Goal: Book appointment/travel/reservation

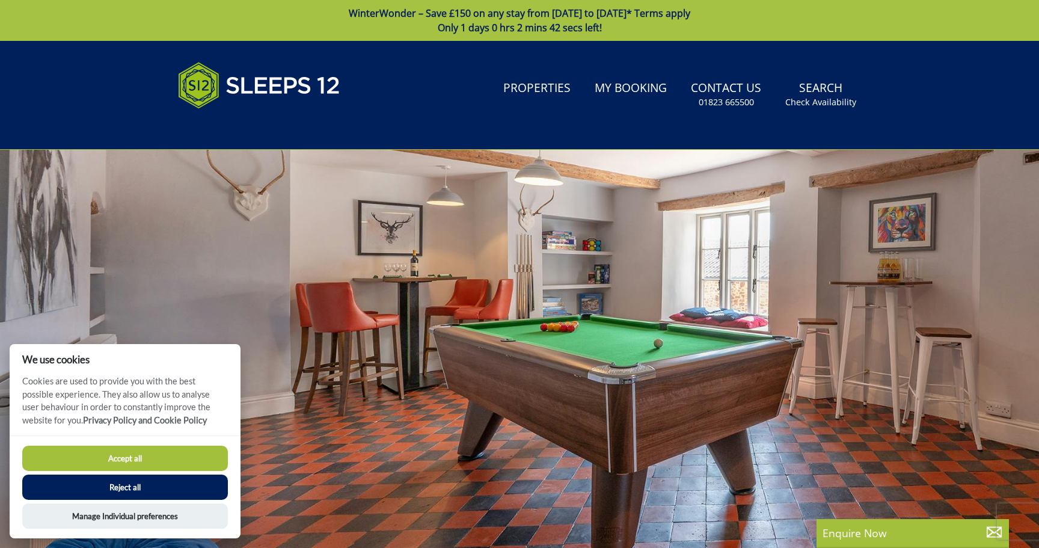
click at [194, 459] on button "Accept all" at bounding box center [125, 458] width 206 height 25
checkbox input "true"
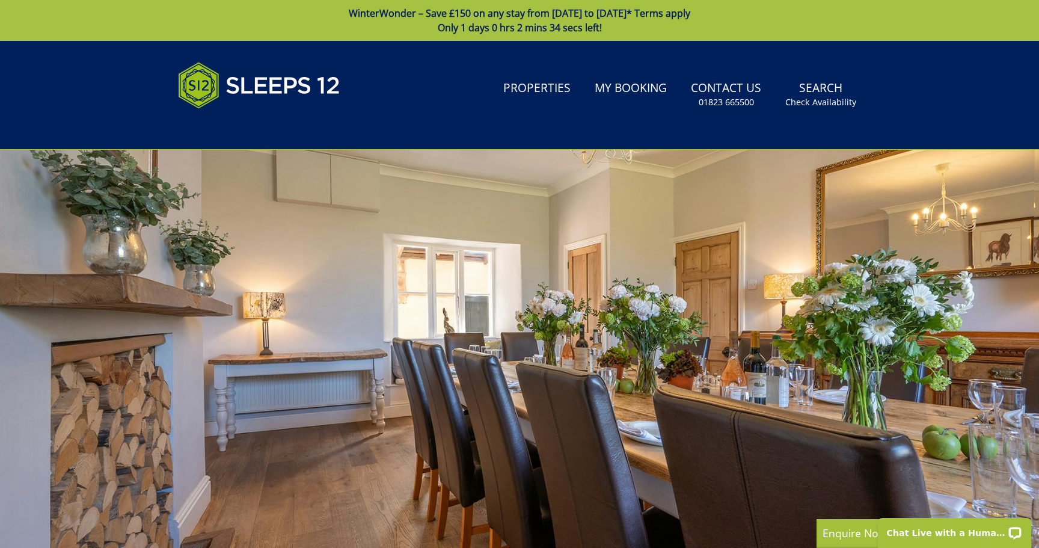
click at [790, 380] on div at bounding box center [519, 360] width 1039 height 421
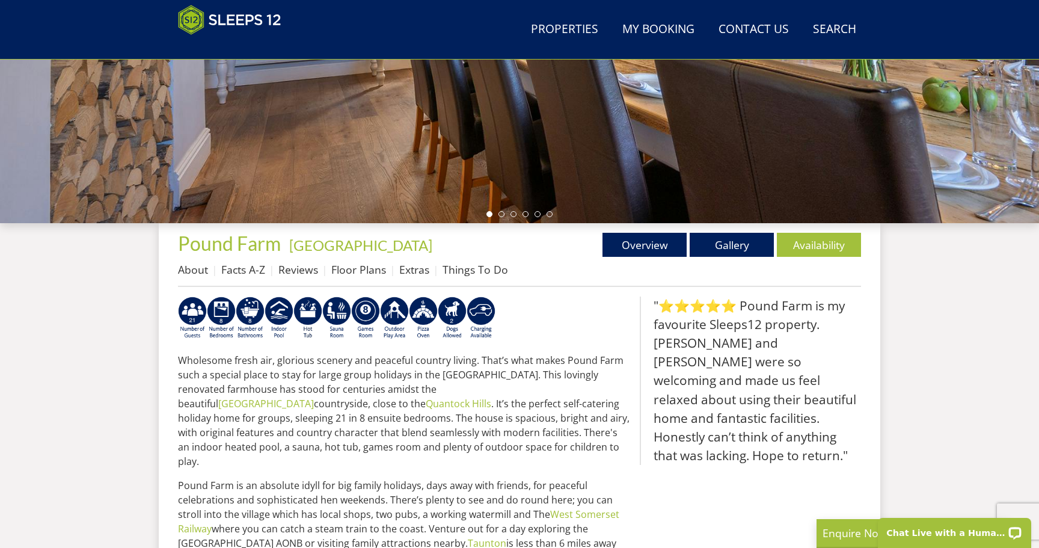
scroll to position [218, 0]
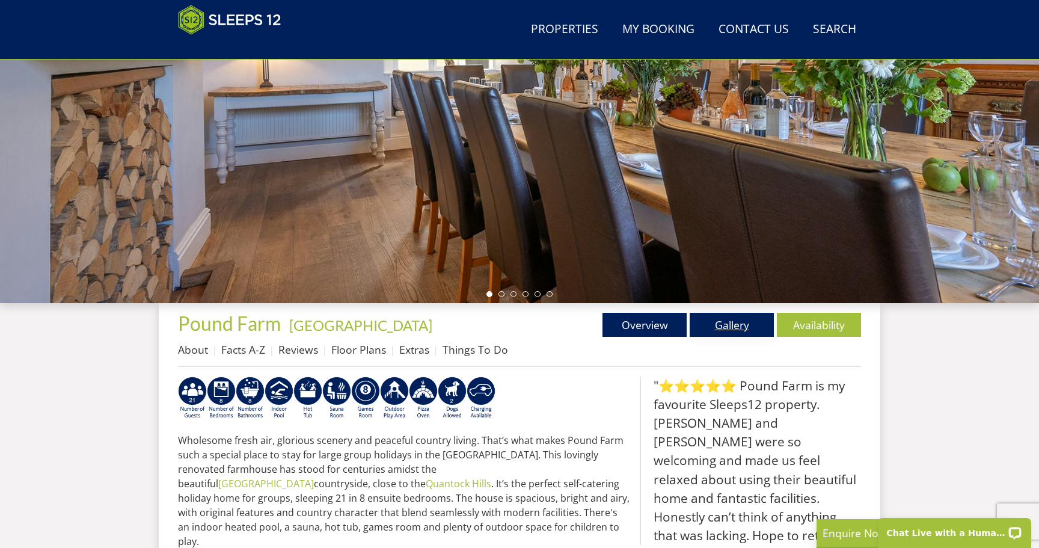
click at [725, 325] on link "Gallery" at bounding box center [732, 325] width 84 height 24
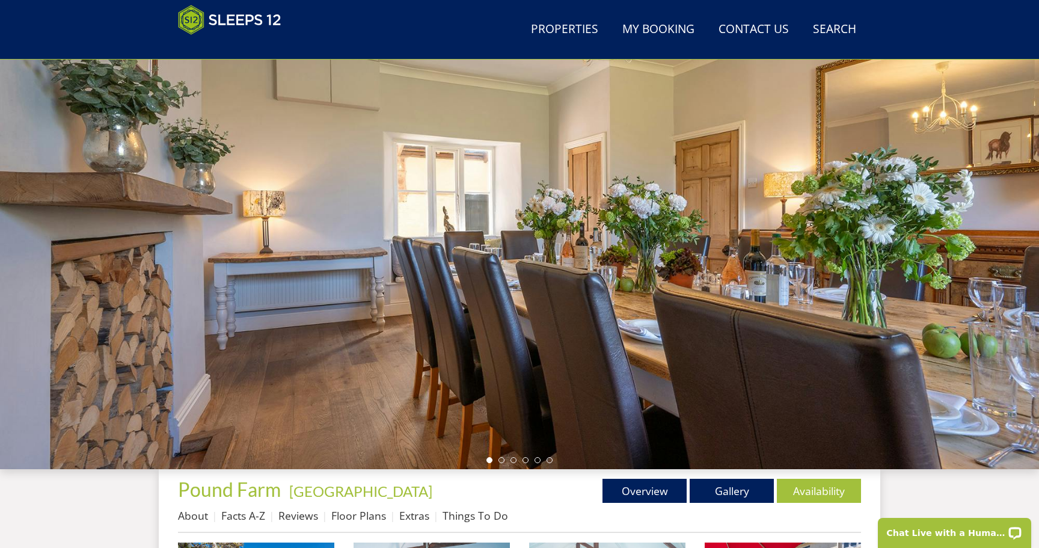
scroll to position [29, 0]
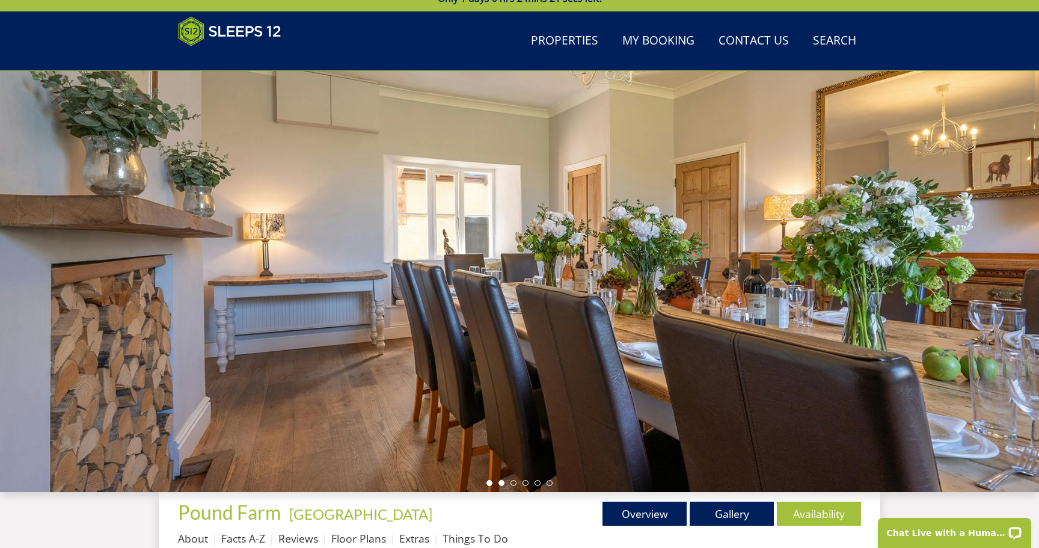
click at [499, 484] on li at bounding box center [501, 483] width 6 height 6
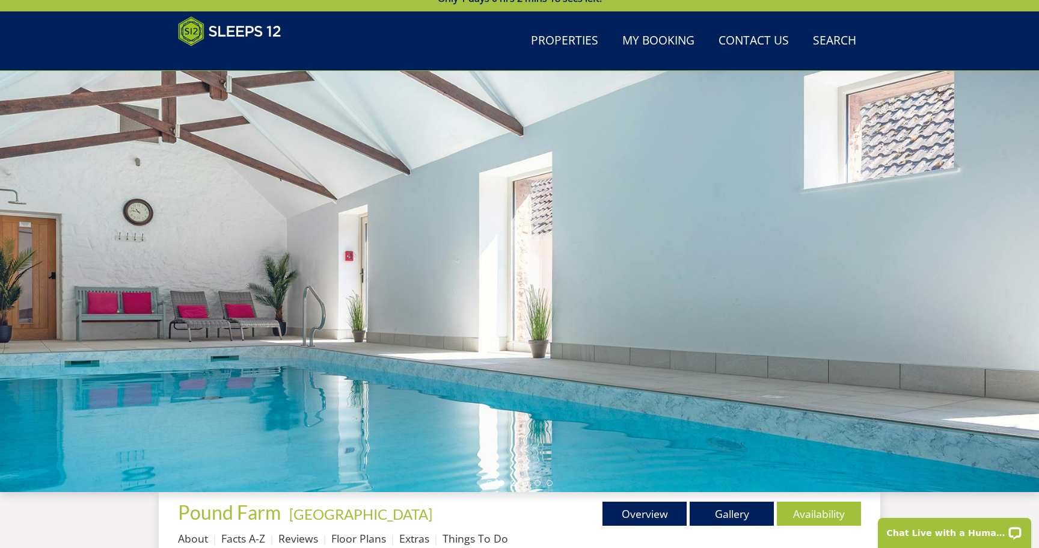
click at [514, 486] on div at bounding box center [519, 281] width 1039 height 421
click at [515, 483] on li at bounding box center [513, 483] width 6 height 6
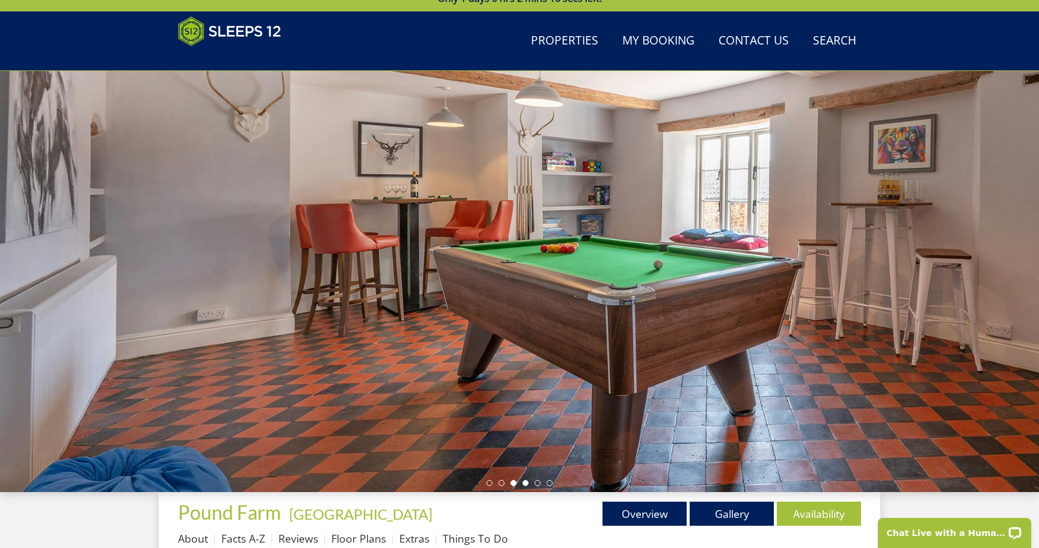
click at [524, 481] on li at bounding box center [525, 483] width 6 height 6
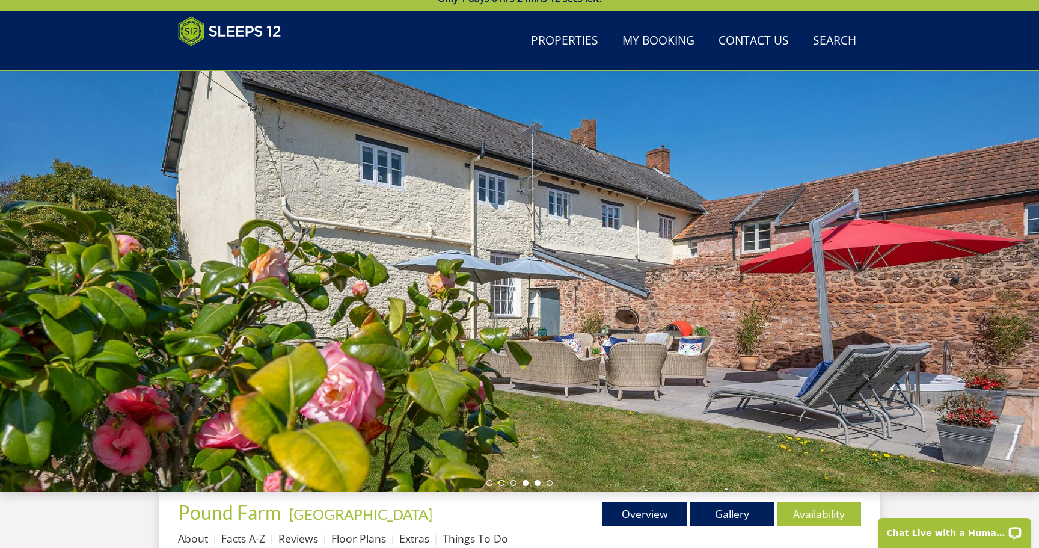
click at [539, 481] on li at bounding box center [538, 483] width 6 height 6
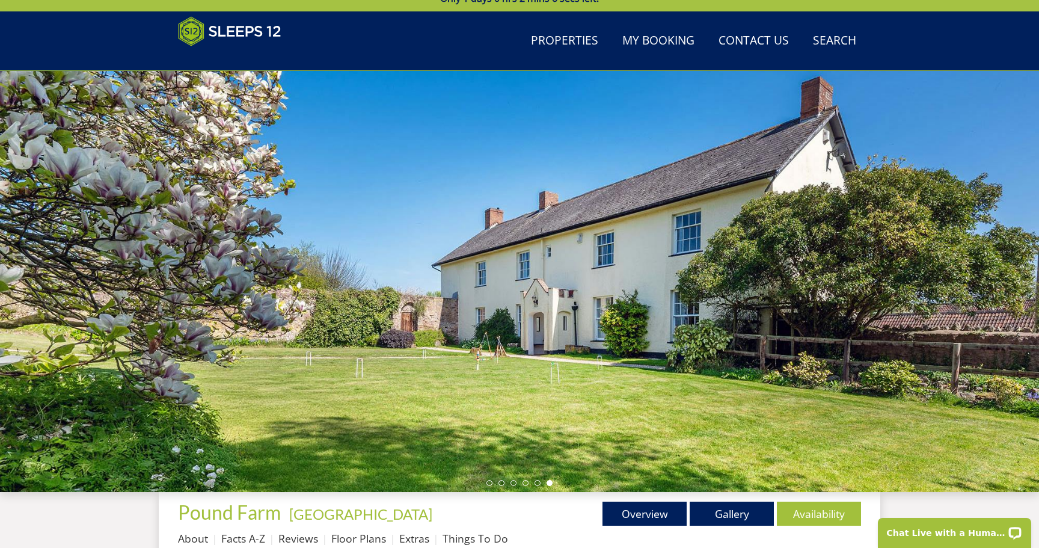
click at [550, 484] on li at bounding box center [550, 483] width 6 height 6
click at [492, 484] on ul at bounding box center [519, 483] width 66 height 6
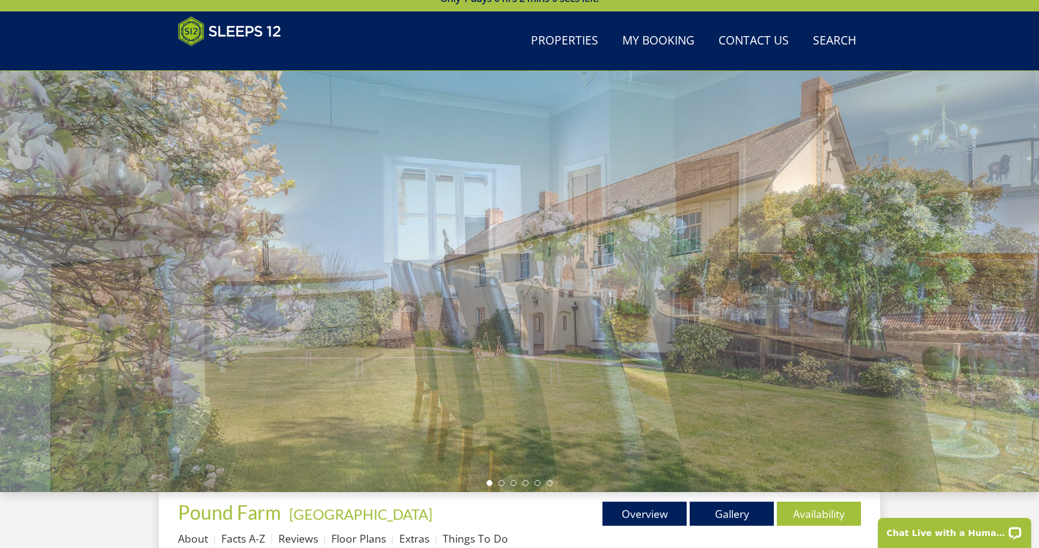
click at [491, 485] on li at bounding box center [489, 483] width 6 height 6
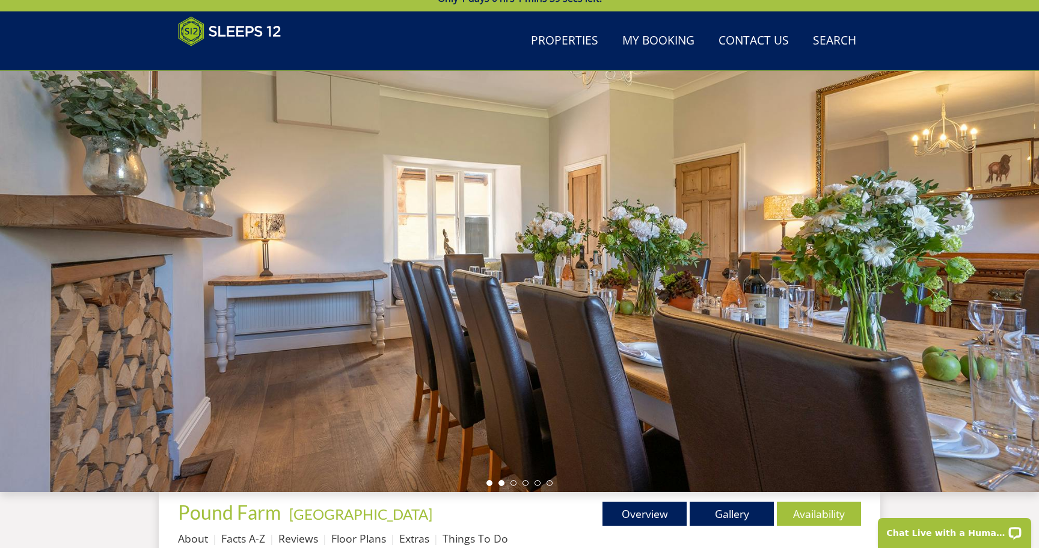
click at [500, 483] on li at bounding box center [501, 483] width 6 height 6
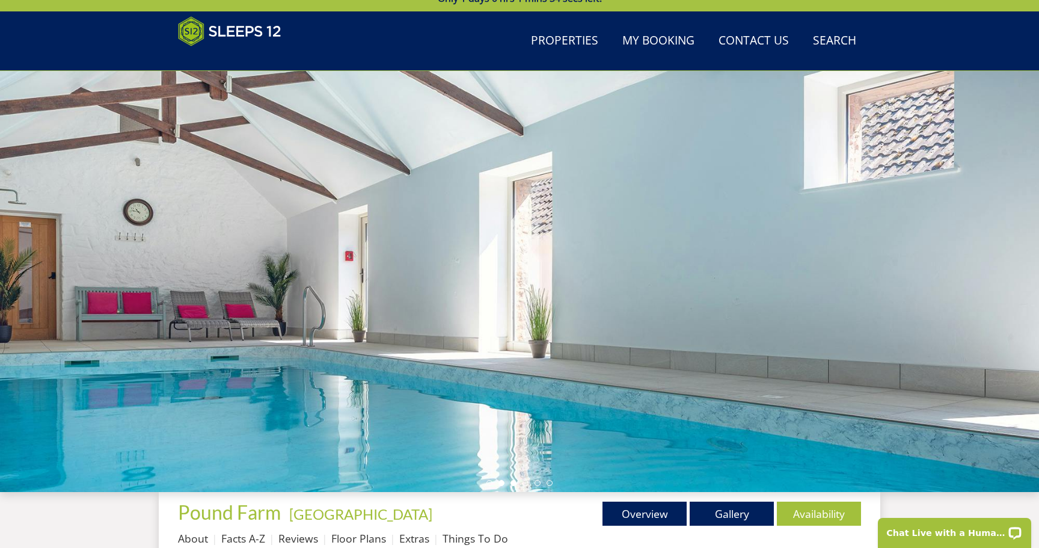
click at [514, 482] on li at bounding box center [513, 483] width 6 height 6
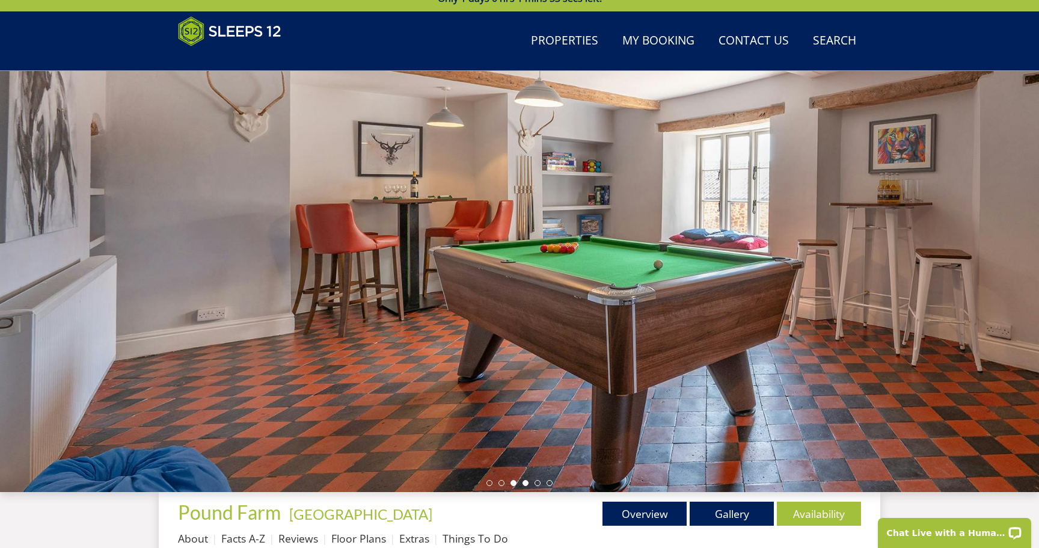
click at [524, 481] on li at bounding box center [525, 483] width 6 height 6
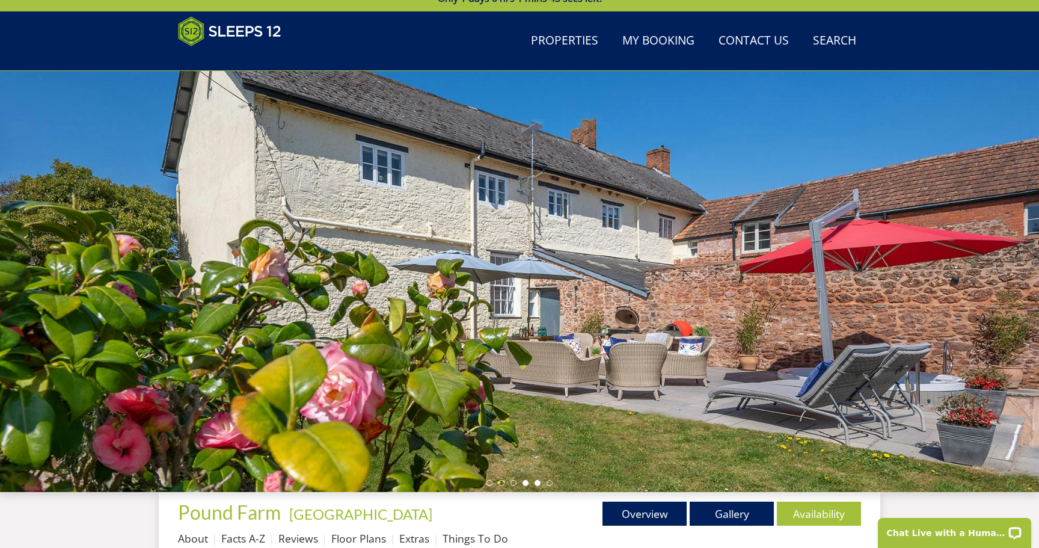
click at [537, 483] on li at bounding box center [538, 483] width 6 height 6
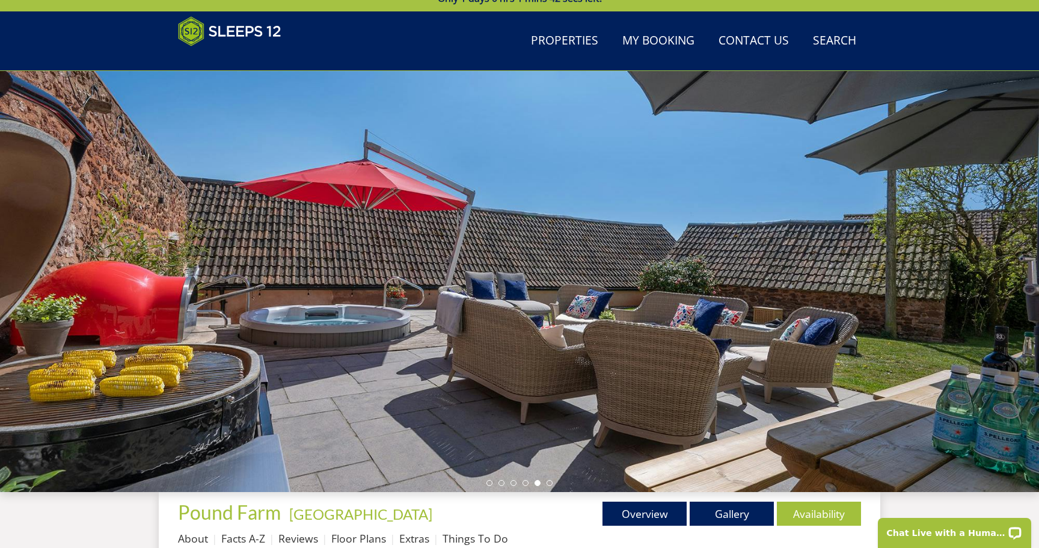
click at [551, 486] on div at bounding box center [519, 281] width 1039 height 421
click at [550, 485] on li at bounding box center [550, 483] width 6 height 6
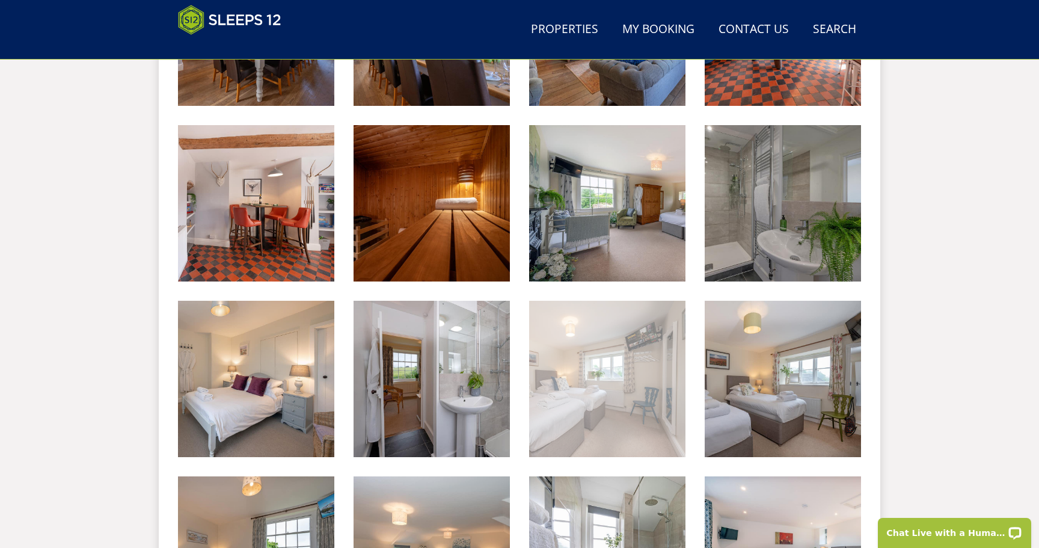
scroll to position [1003, 0]
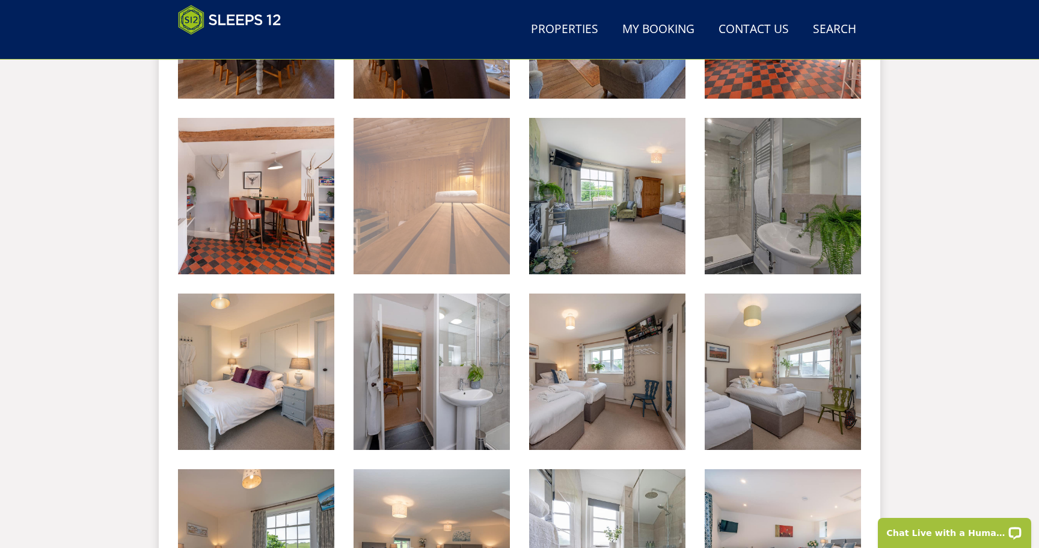
click at [467, 231] on img at bounding box center [432, 196] width 156 height 156
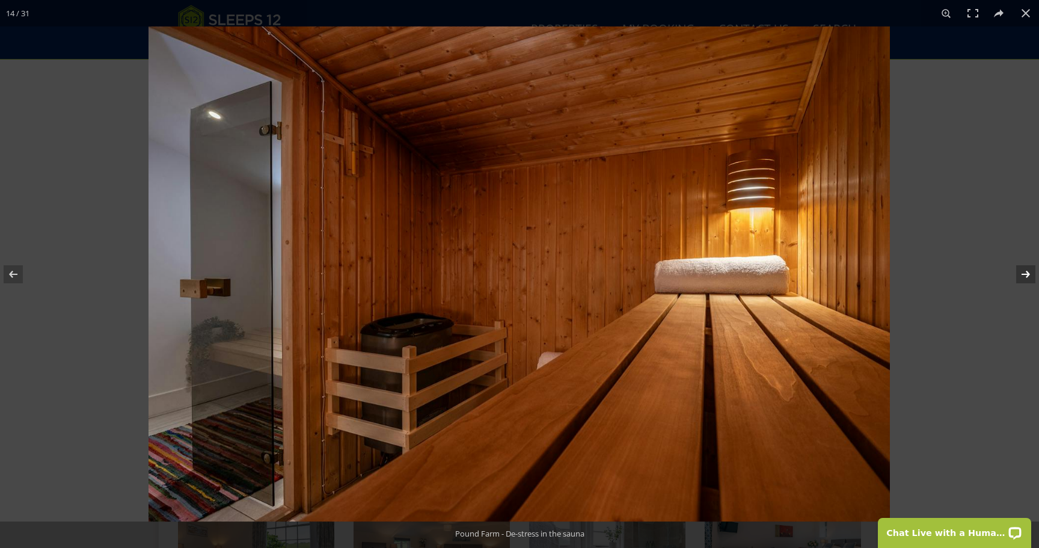
click at [1028, 271] on button at bounding box center [1018, 274] width 42 height 60
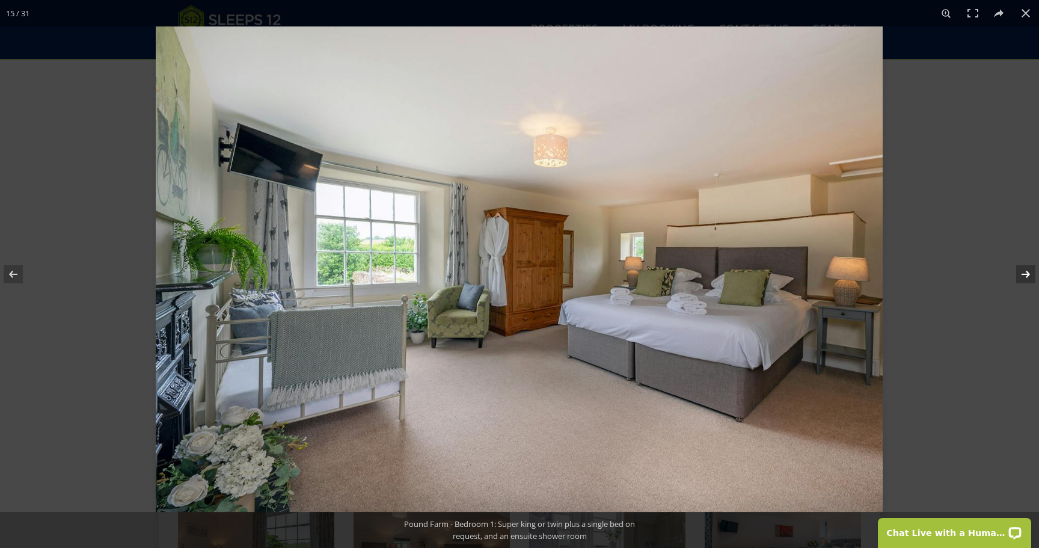
click at [1028, 271] on button at bounding box center [1018, 274] width 42 height 60
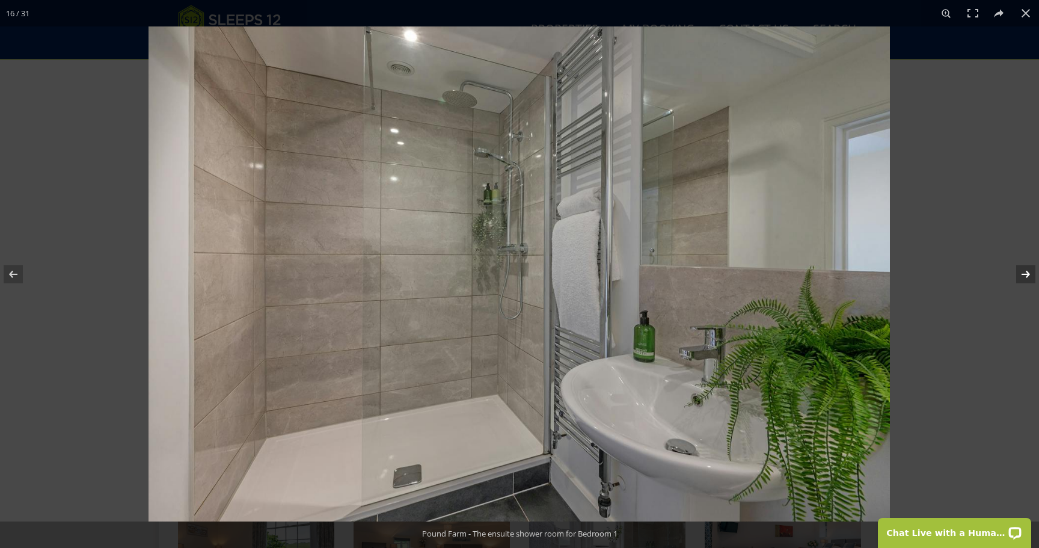
click at [1028, 271] on button at bounding box center [1018, 274] width 42 height 60
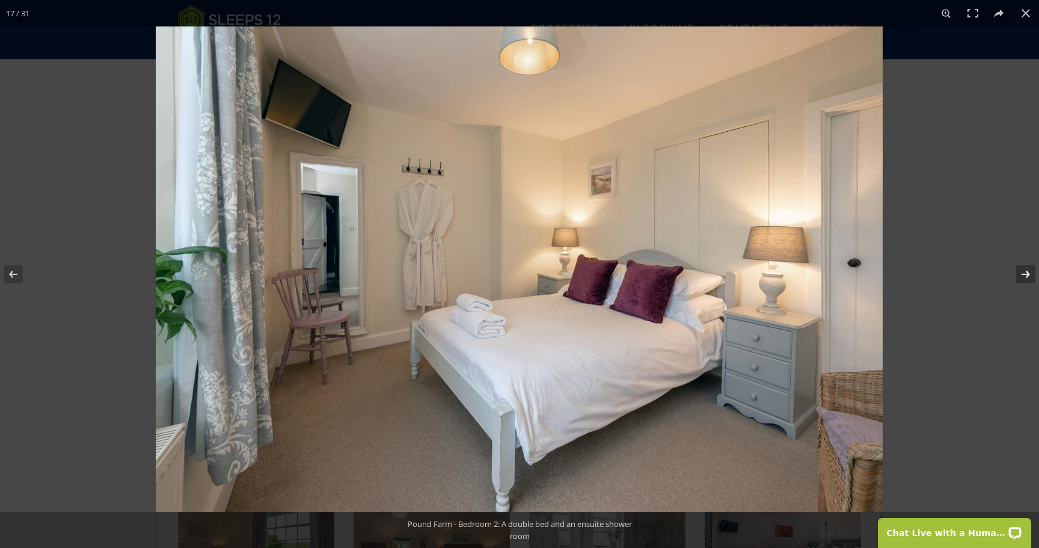
click at [1028, 271] on button at bounding box center [1018, 274] width 42 height 60
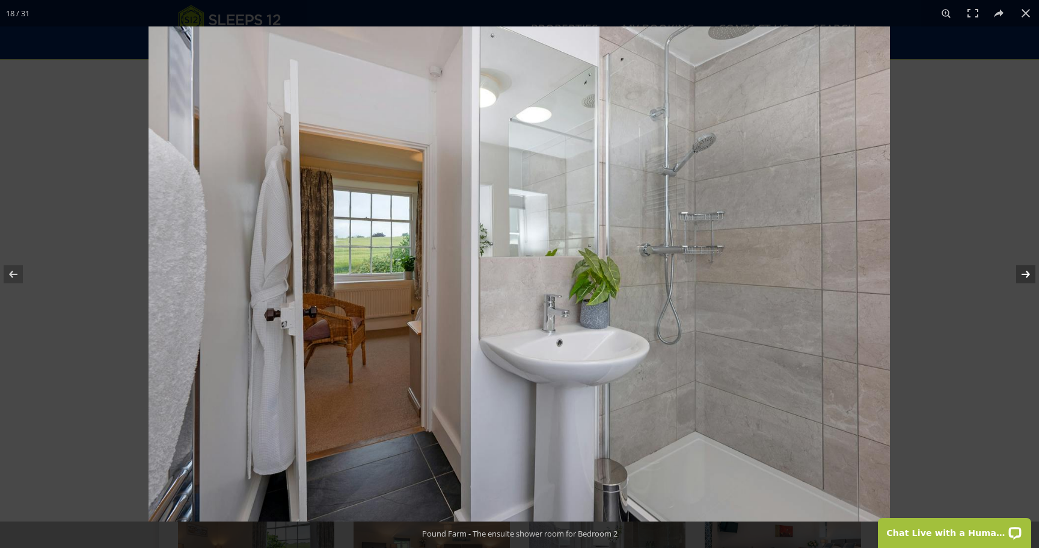
click at [1028, 271] on button at bounding box center [1018, 274] width 42 height 60
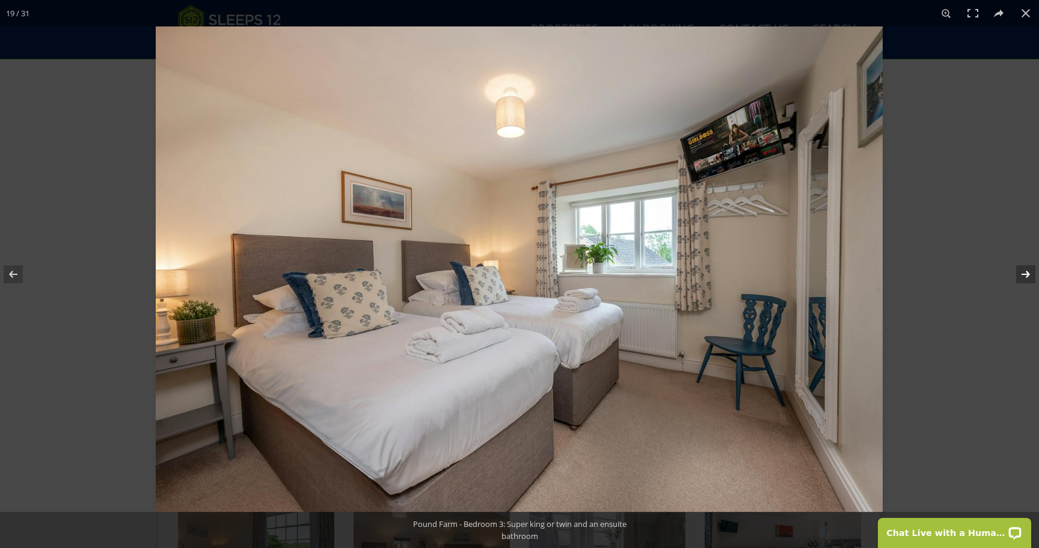
click at [1028, 271] on button at bounding box center [1018, 274] width 42 height 60
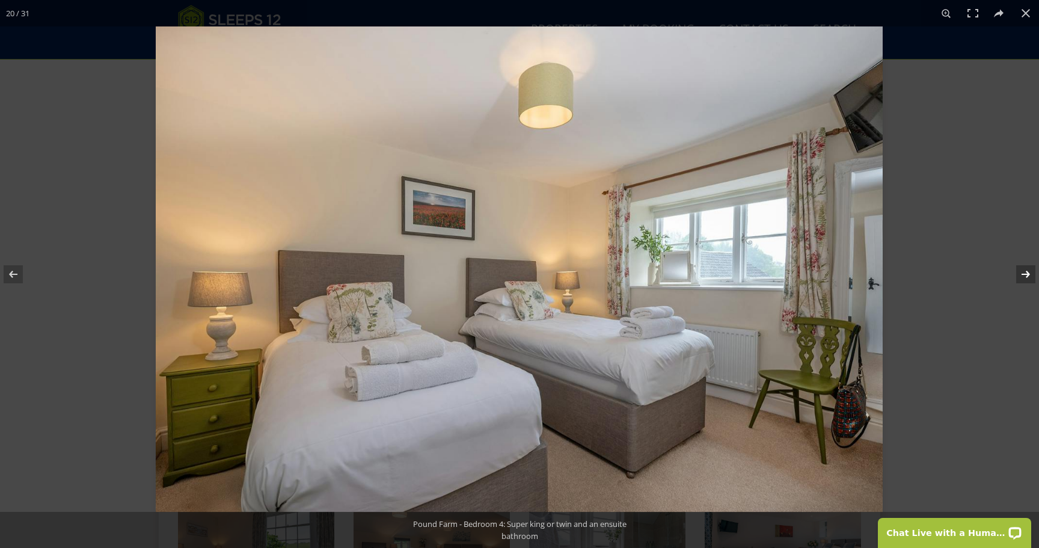
click at [1028, 271] on button at bounding box center [1018, 274] width 42 height 60
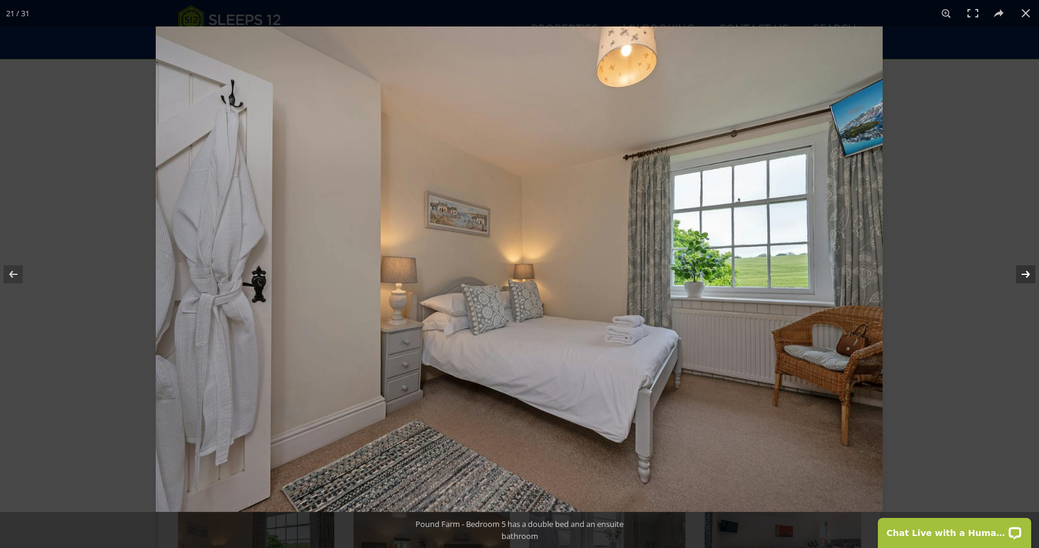
click at [1028, 271] on button at bounding box center [1018, 274] width 42 height 60
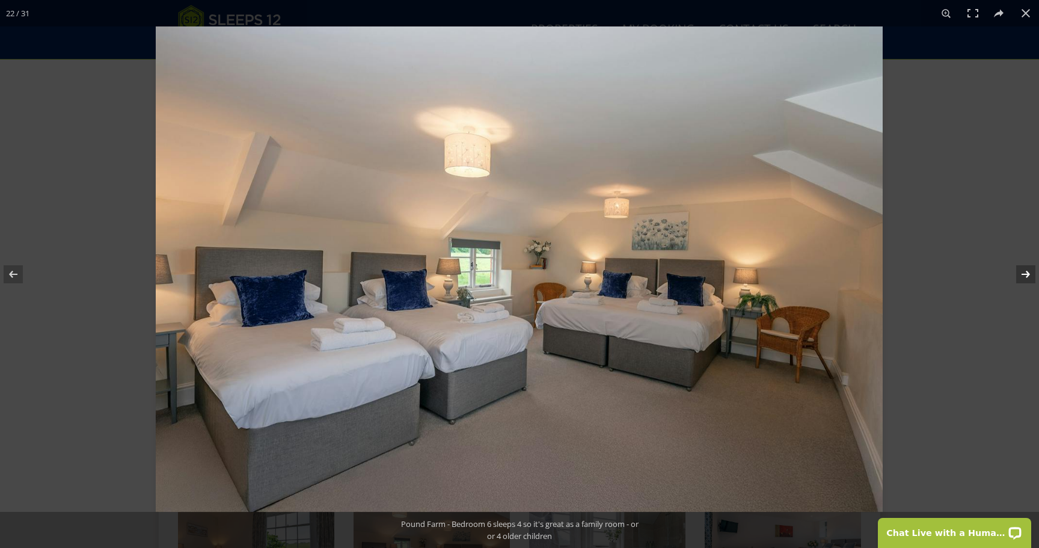
click at [1028, 271] on button at bounding box center [1018, 274] width 42 height 60
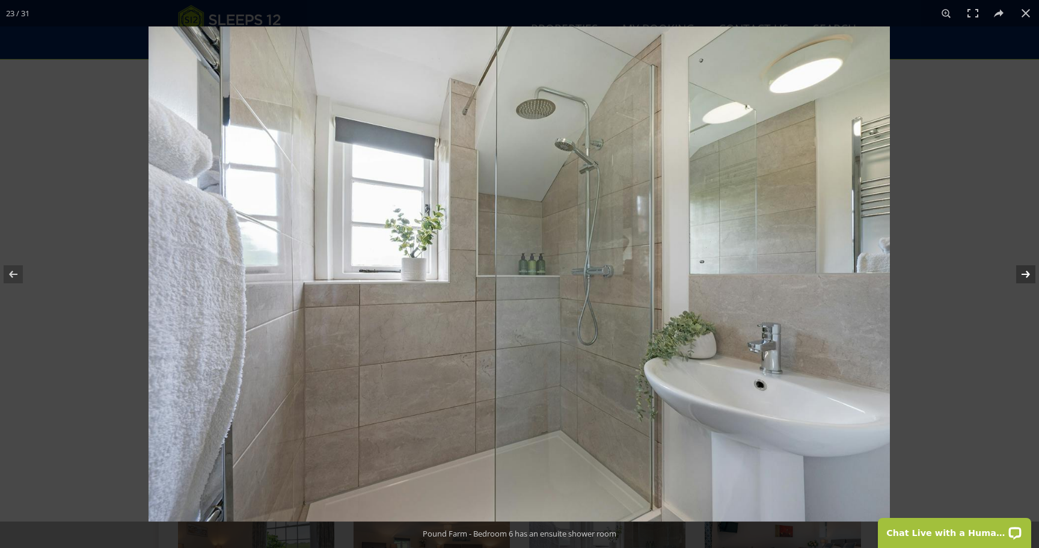
click at [1028, 271] on button at bounding box center [1018, 274] width 42 height 60
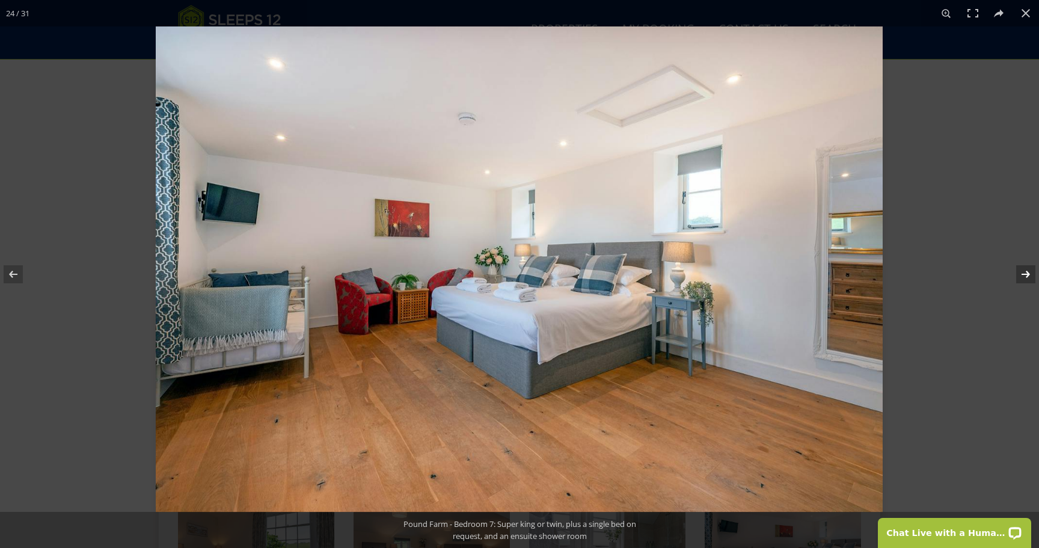
click at [1028, 271] on button at bounding box center [1018, 274] width 42 height 60
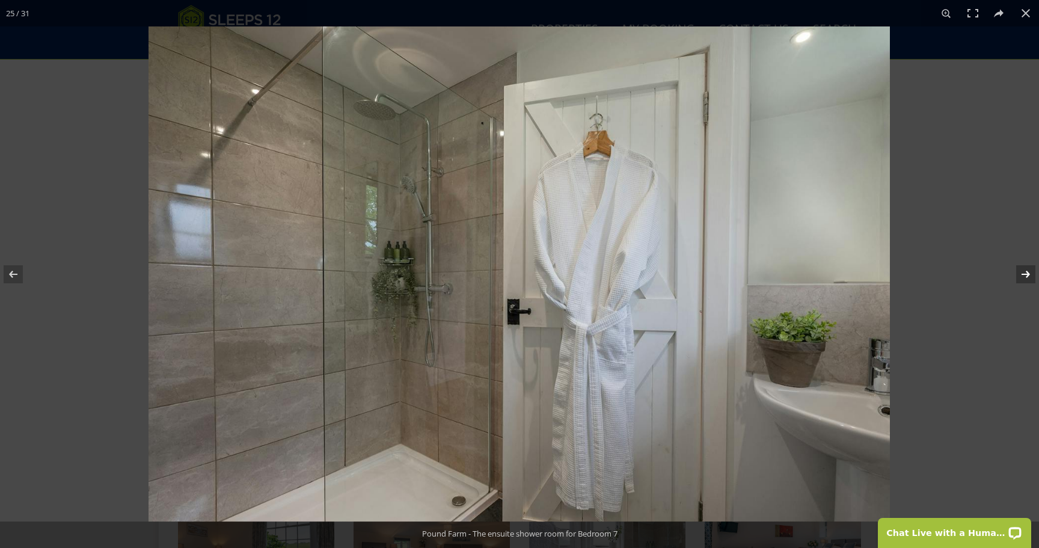
click at [1028, 271] on button at bounding box center [1018, 274] width 42 height 60
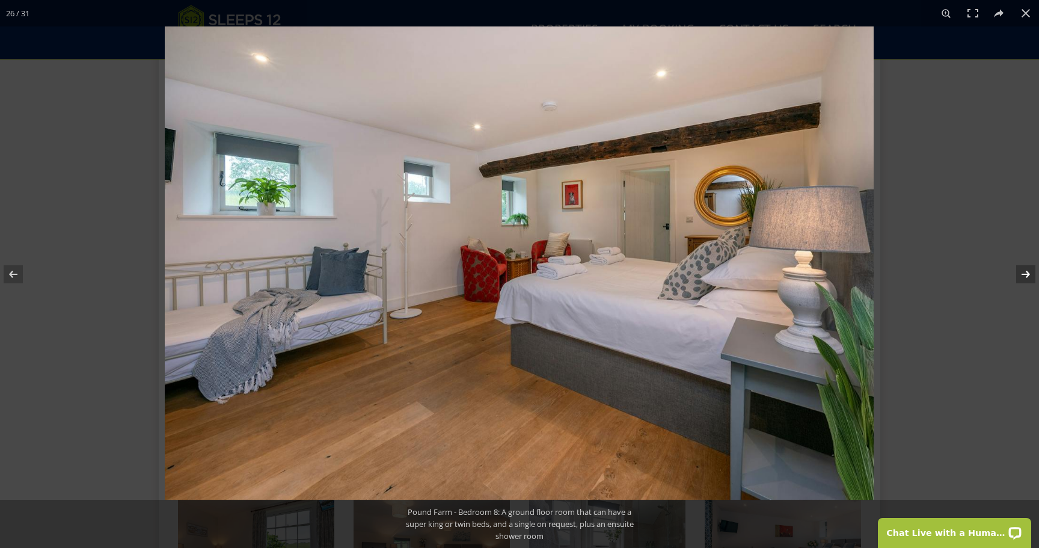
click at [1028, 271] on button at bounding box center [1018, 274] width 42 height 60
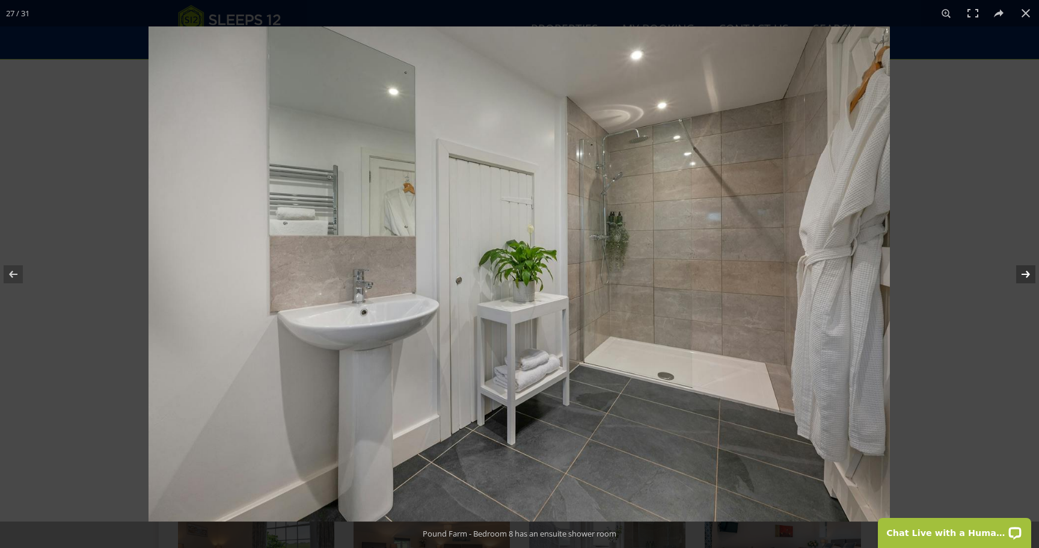
click at [1028, 271] on button at bounding box center [1018, 274] width 42 height 60
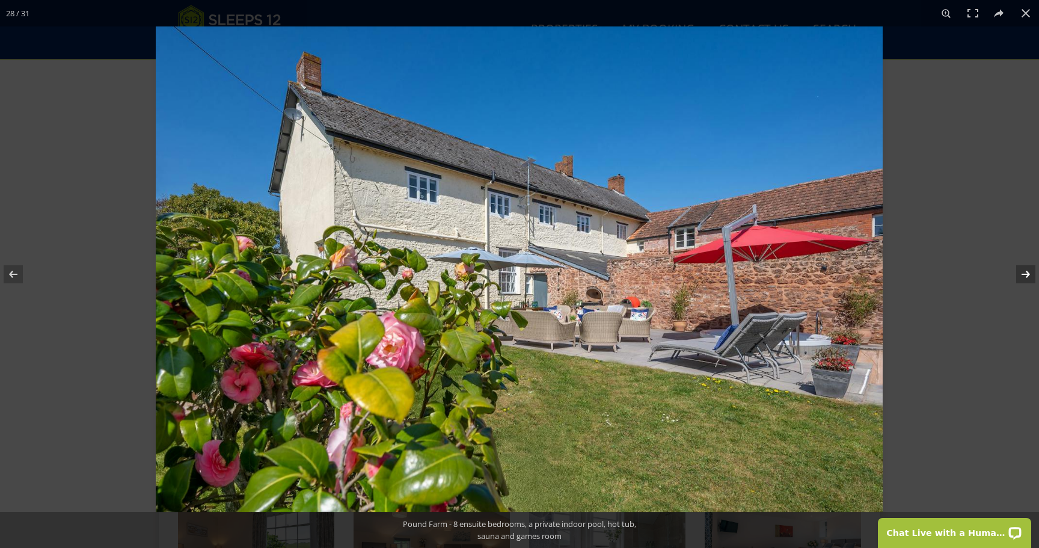
click at [1028, 271] on button at bounding box center [1018, 274] width 42 height 60
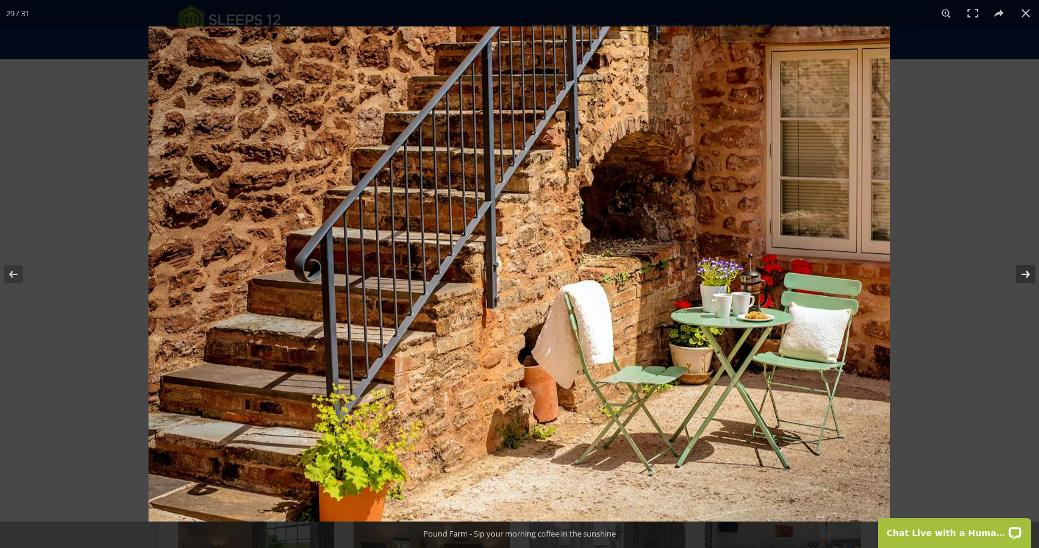
click at [1028, 271] on button at bounding box center [1018, 274] width 42 height 60
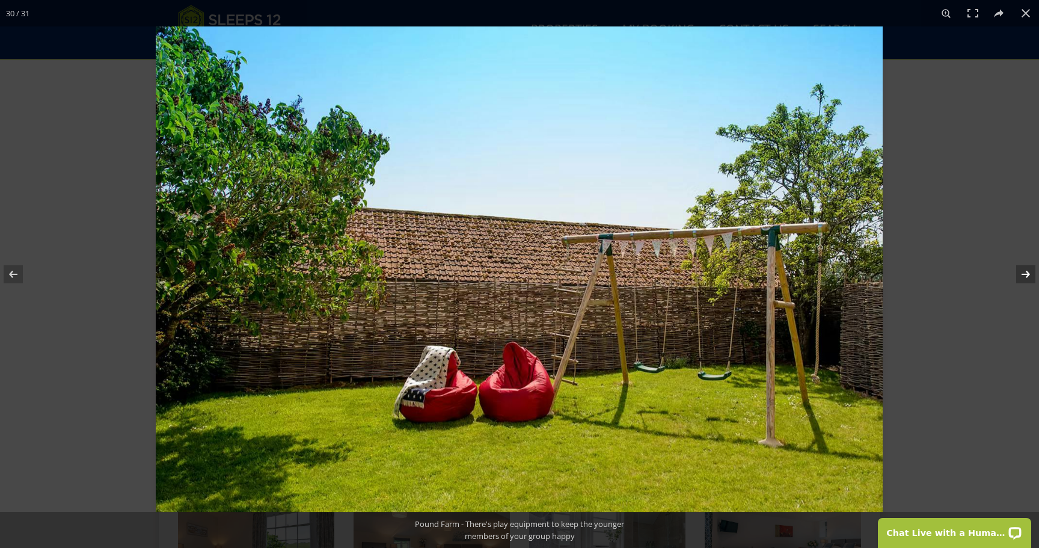
click at [1028, 271] on button at bounding box center [1018, 274] width 42 height 60
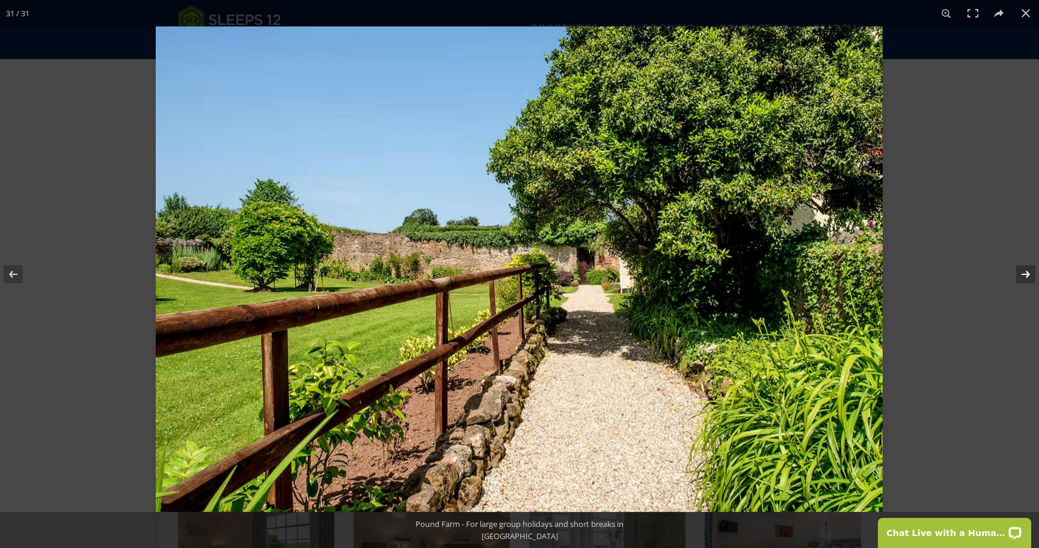
click at [1028, 271] on button at bounding box center [1018, 274] width 42 height 60
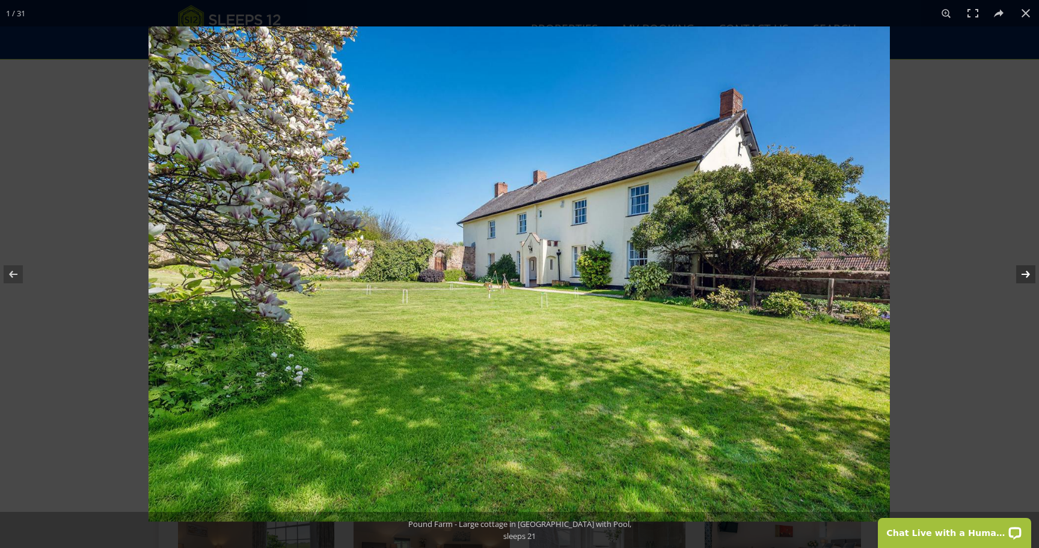
click at [1028, 271] on button at bounding box center [1018, 274] width 42 height 60
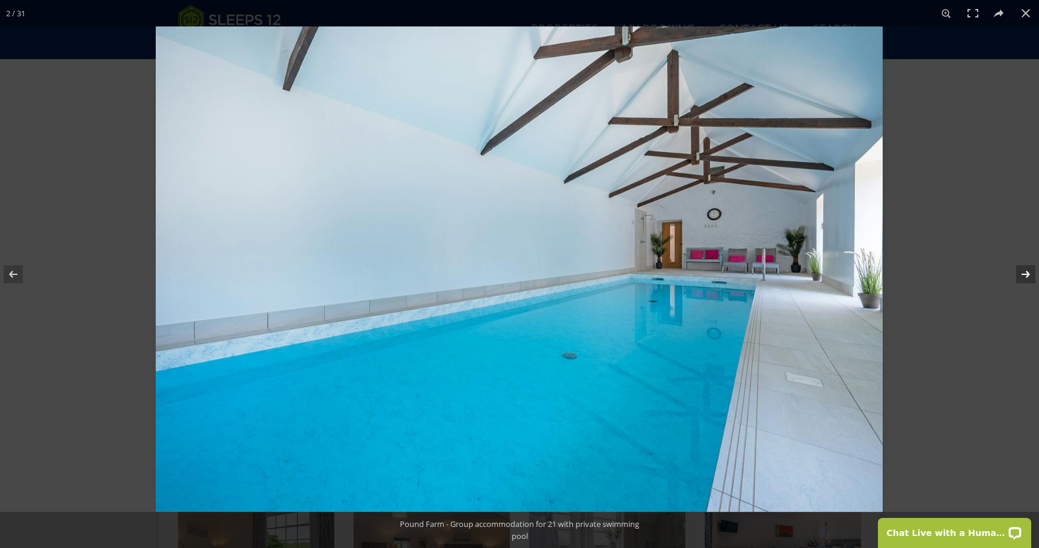
click at [1028, 271] on button at bounding box center [1018, 274] width 42 height 60
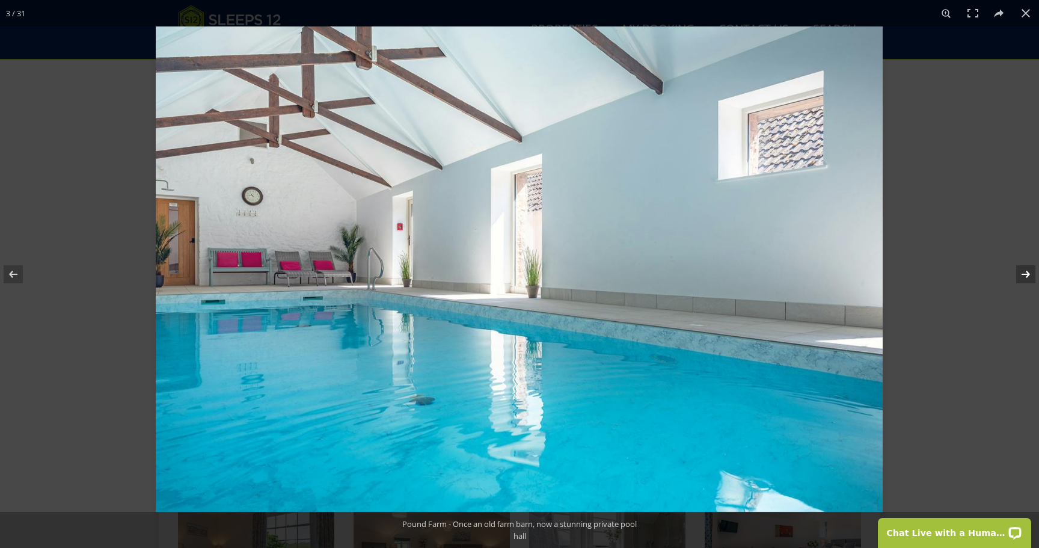
click at [1028, 271] on button at bounding box center [1018, 274] width 42 height 60
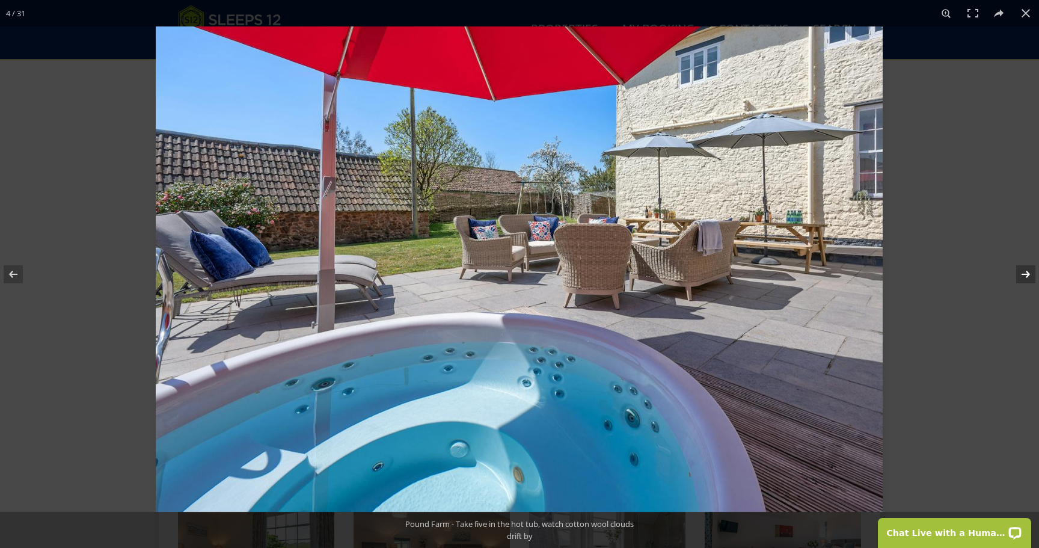
click at [1028, 271] on button at bounding box center [1018, 274] width 42 height 60
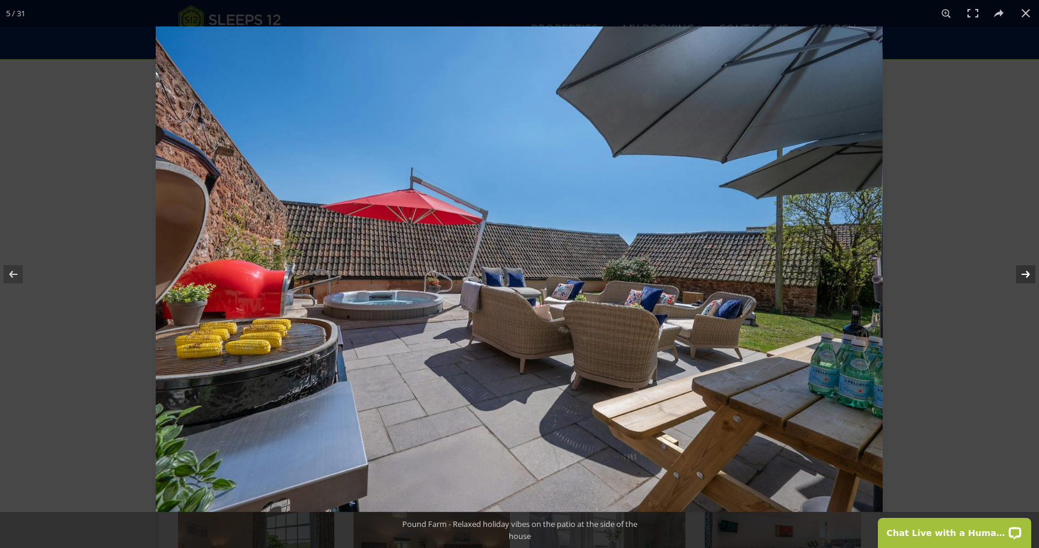
click at [1030, 272] on button at bounding box center [1018, 274] width 42 height 60
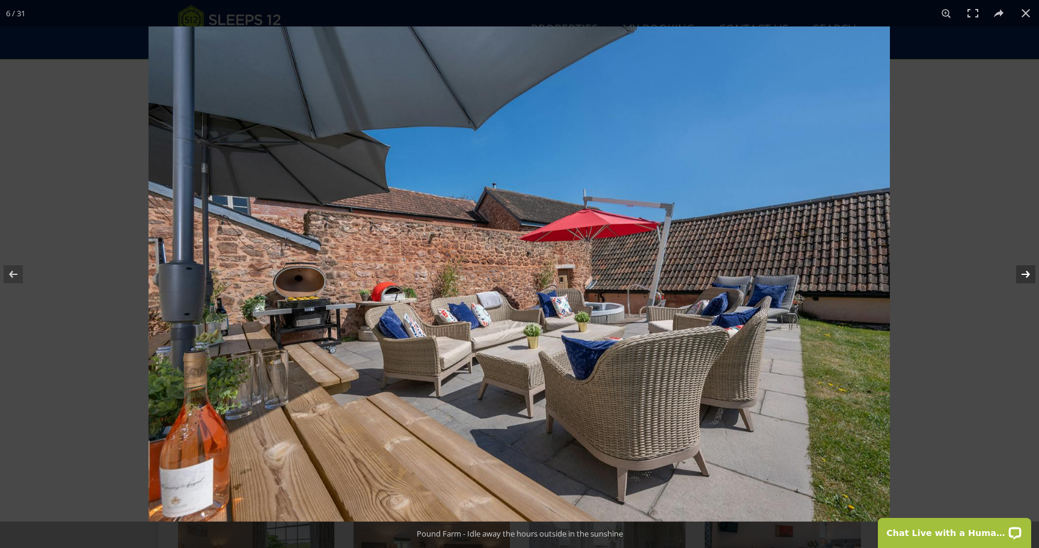
click at [1030, 272] on button at bounding box center [1018, 274] width 42 height 60
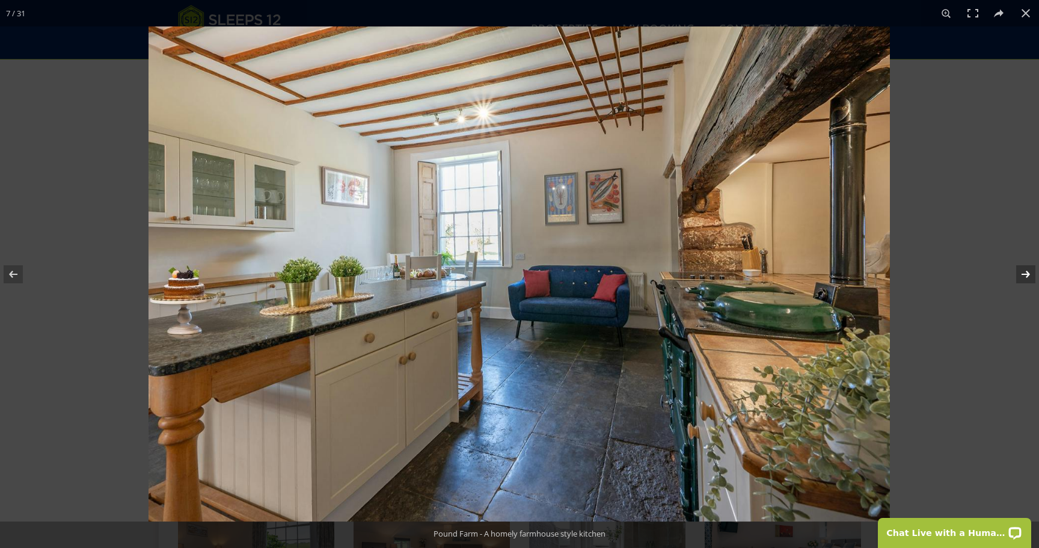
click at [1030, 272] on button at bounding box center [1018, 274] width 42 height 60
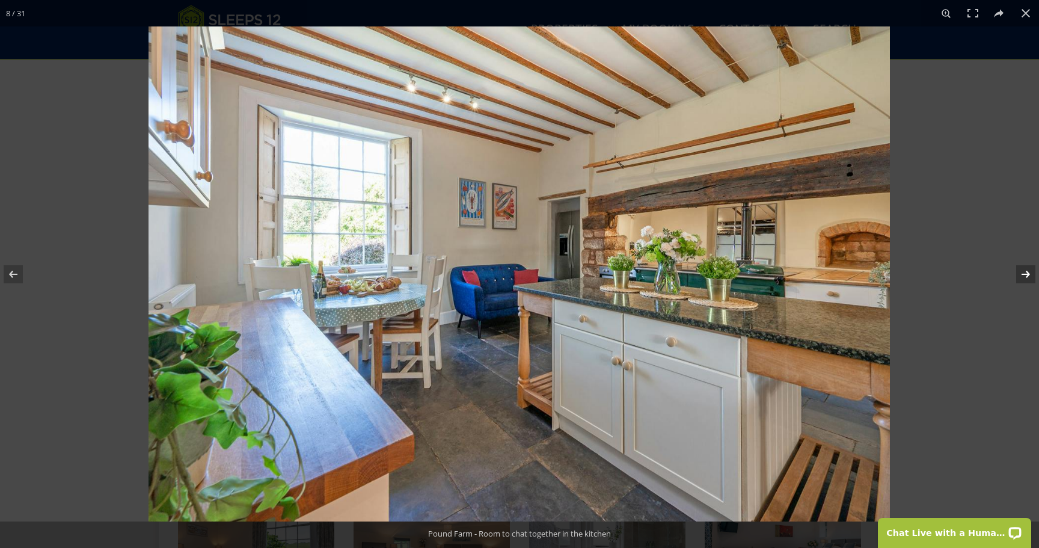
click at [1030, 272] on button at bounding box center [1018, 274] width 42 height 60
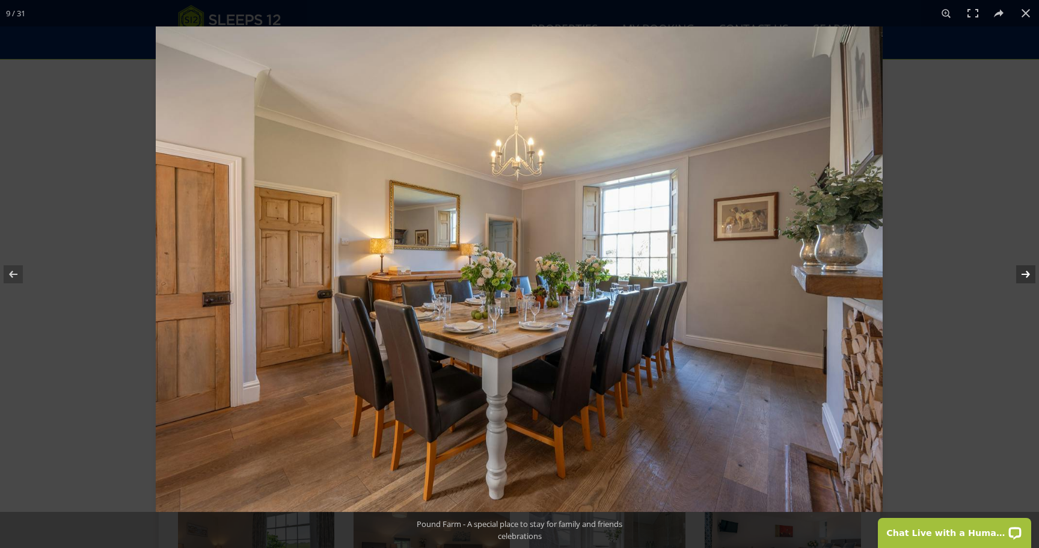
click at [1030, 272] on button at bounding box center [1018, 274] width 42 height 60
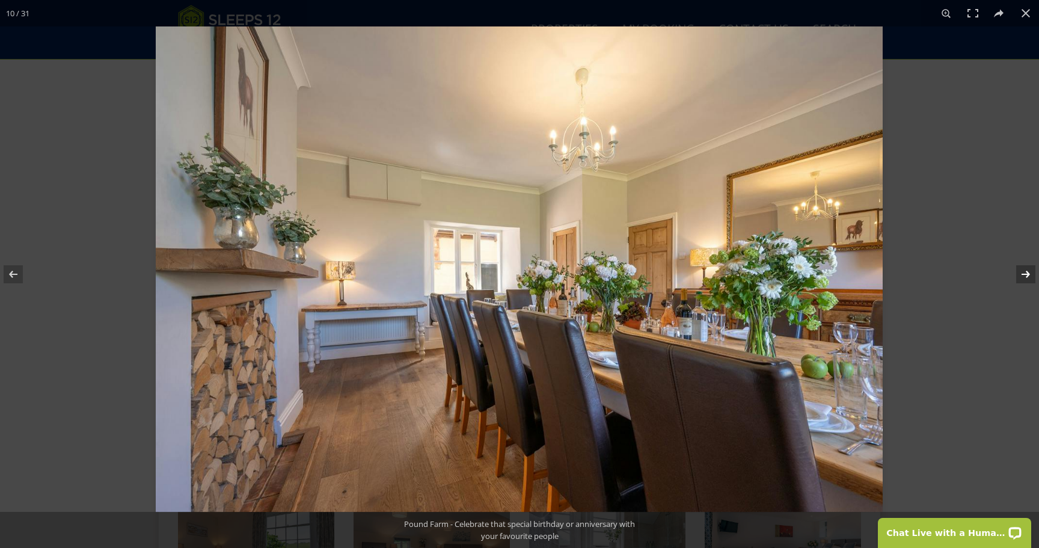
click at [1030, 272] on button at bounding box center [1018, 274] width 42 height 60
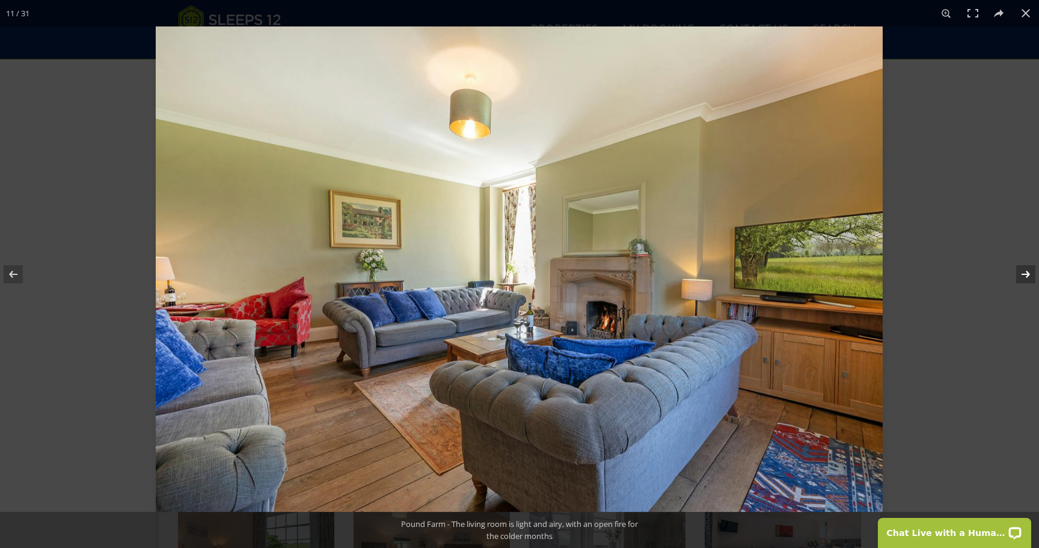
click at [1030, 272] on button at bounding box center [1018, 274] width 42 height 60
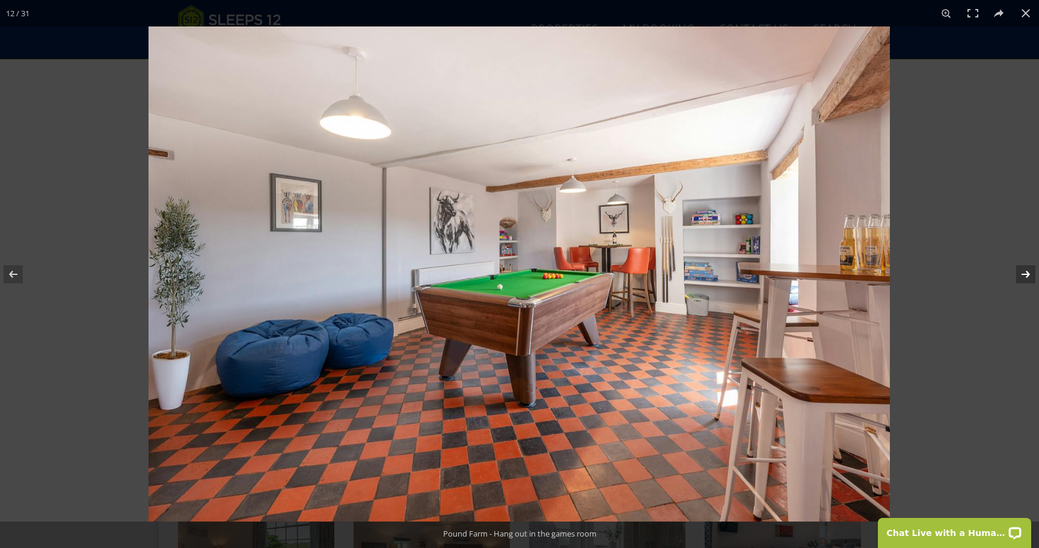
click at [1030, 272] on button at bounding box center [1018, 274] width 42 height 60
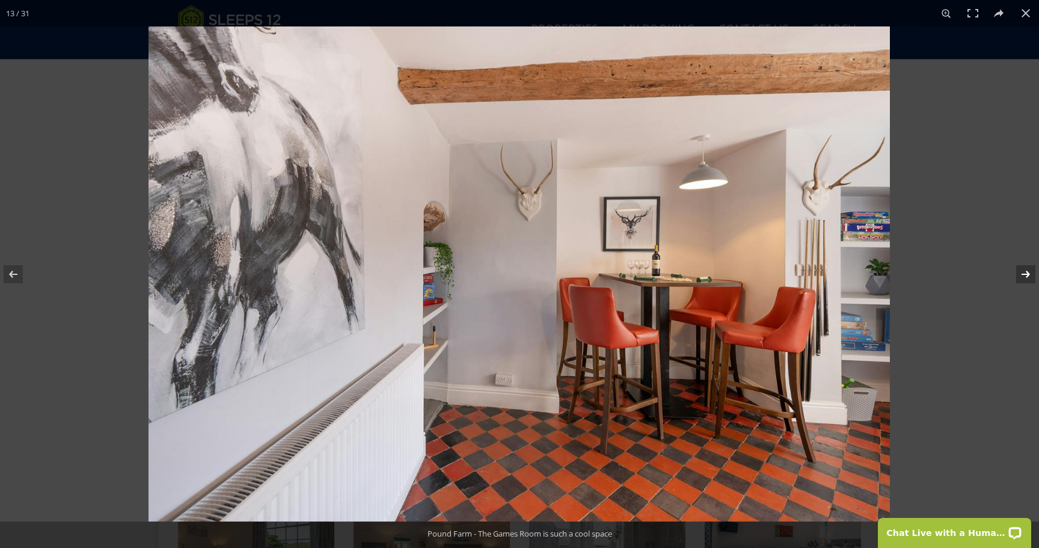
click at [1030, 272] on button at bounding box center [1018, 274] width 42 height 60
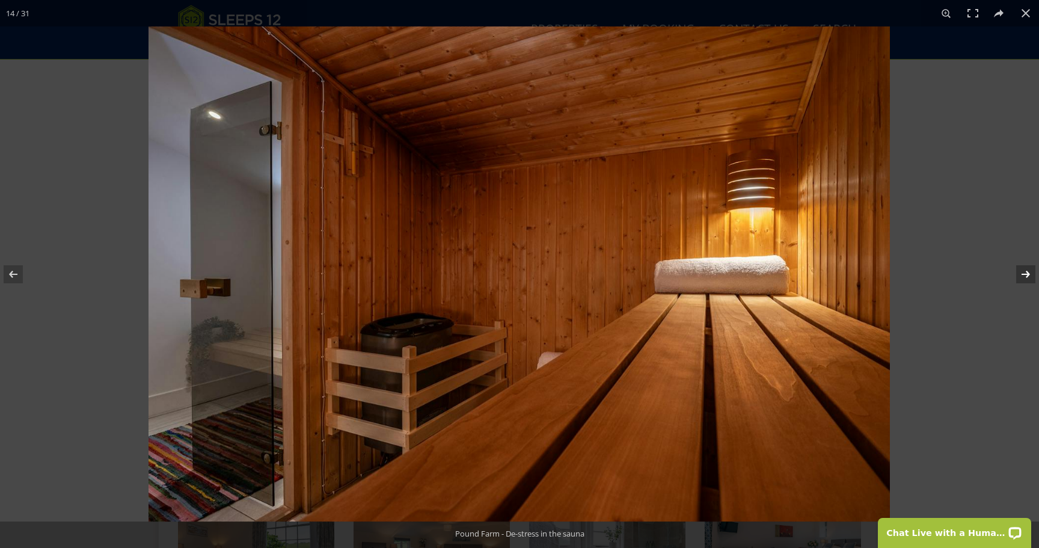
click at [1030, 272] on button at bounding box center [1018, 274] width 42 height 60
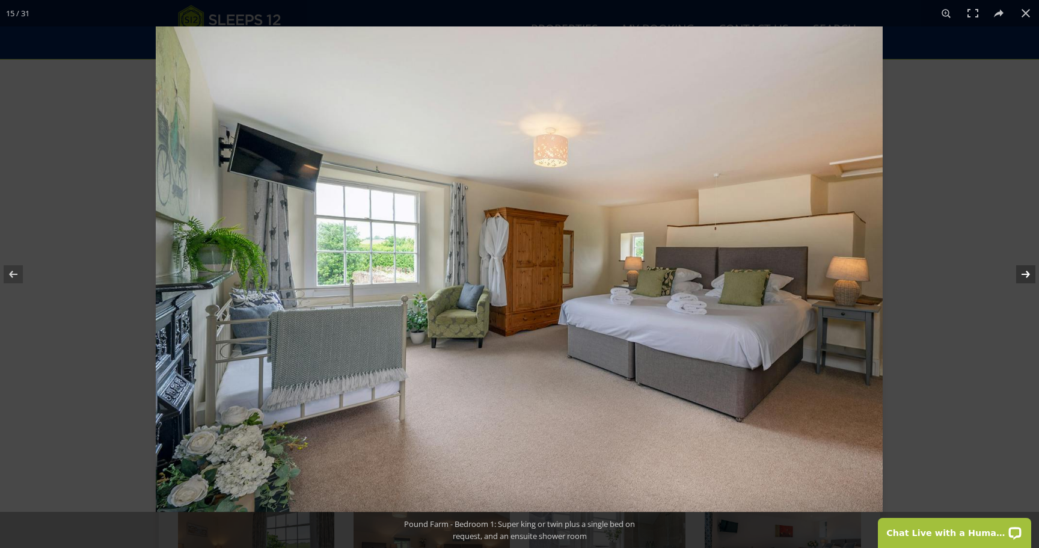
click at [1030, 272] on button at bounding box center [1018, 274] width 42 height 60
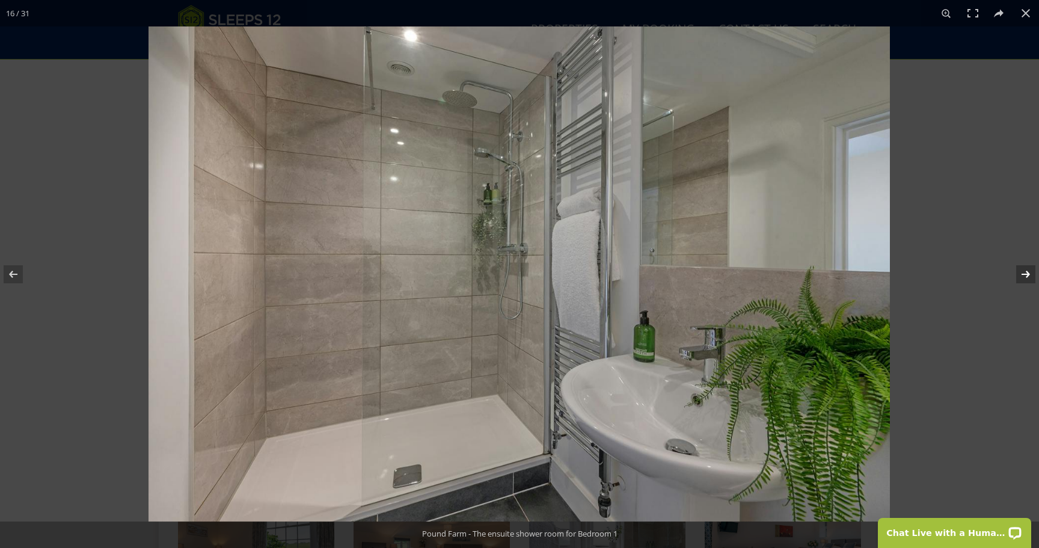
click at [1030, 272] on button at bounding box center [1018, 274] width 42 height 60
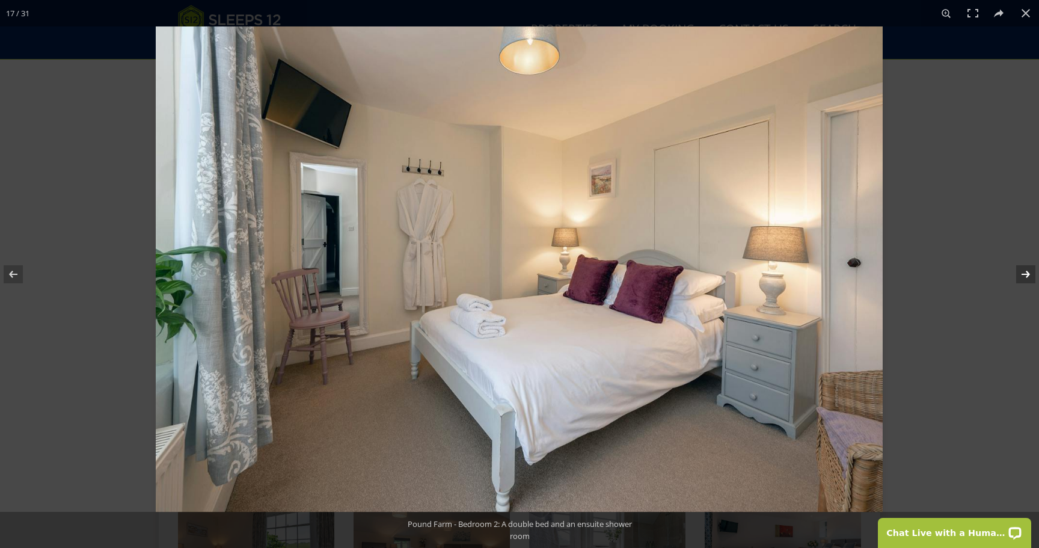
click at [1030, 272] on button at bounding box center [1018, 274] width 42 height 60
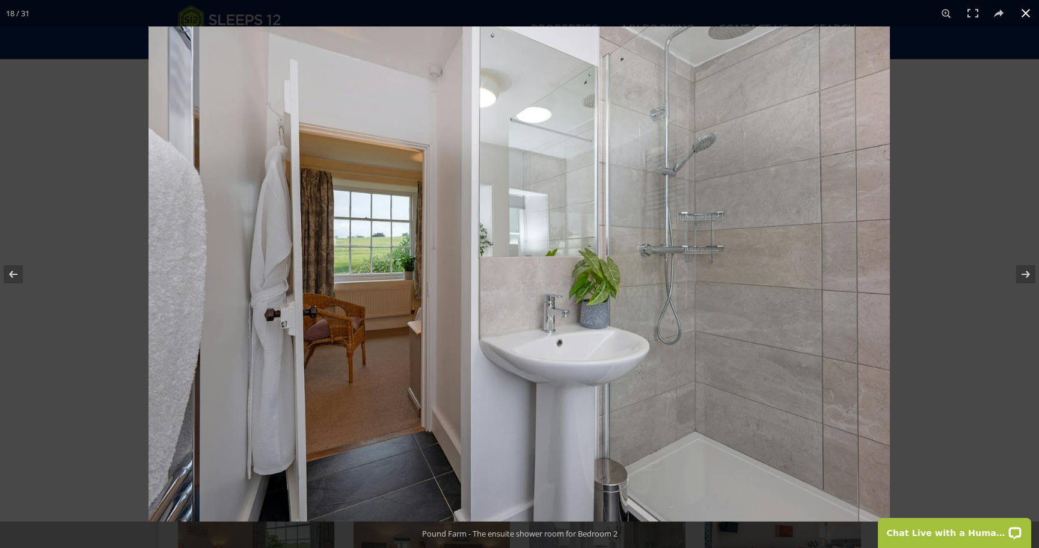
click at [1029, 10] on button at bounding box center [1026, 13] width 26 height 26
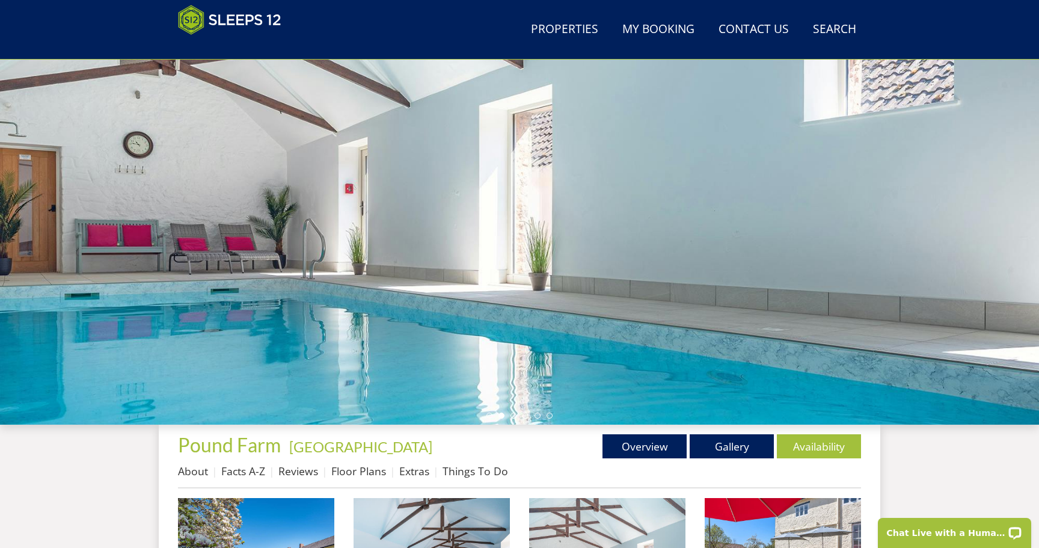
scroll to position [96, 0]
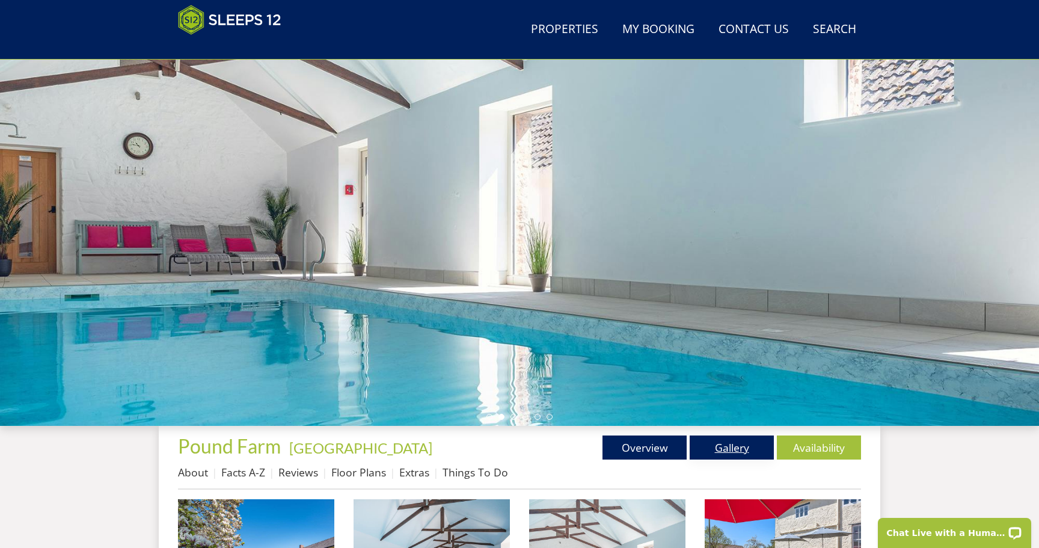
click at [728, 447] on link "Gallery" at bounding box center [732, 447] width 84 height 24
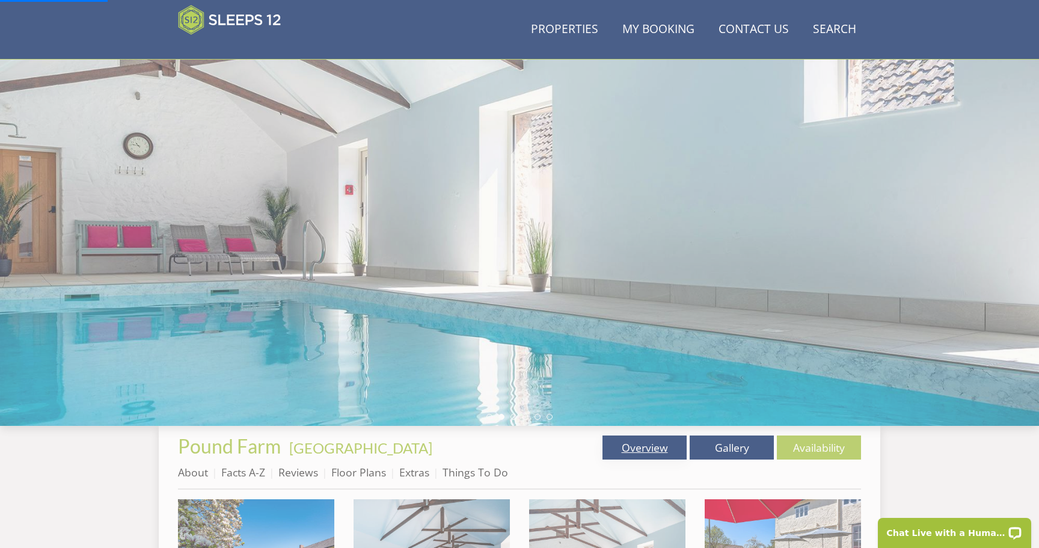
click at [672, 447] on link "Overview" at bounding box center [644, 447] width 84 height 24
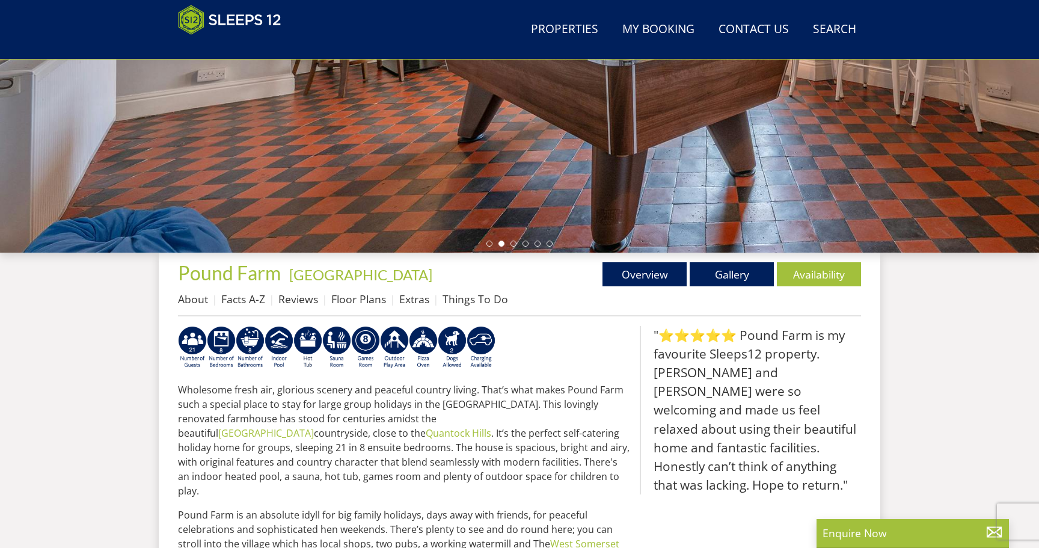
scroll to position [268, 0]
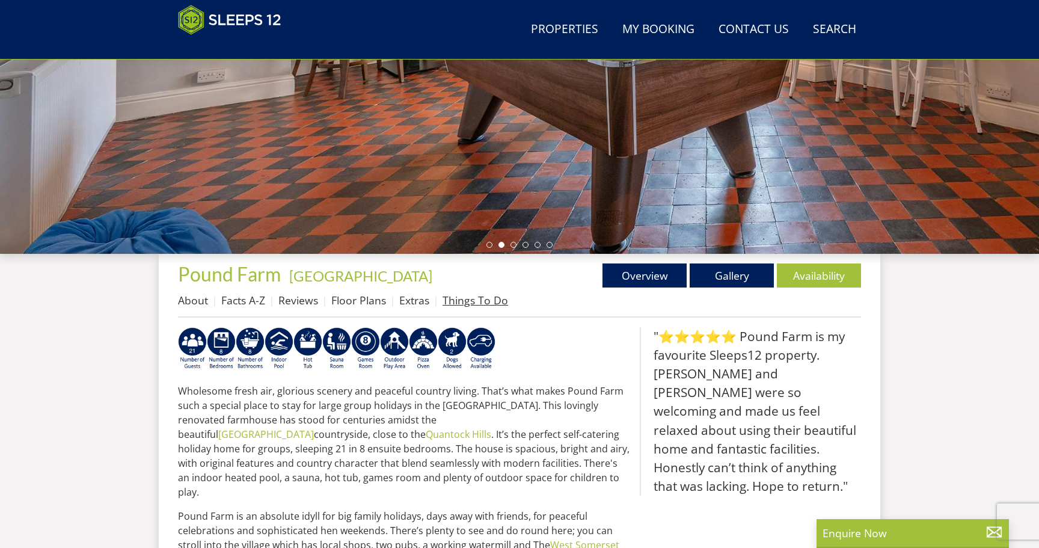
click at [477, 304] on link "Things To Do" at bounding box center [476, 300] width 66 height 14
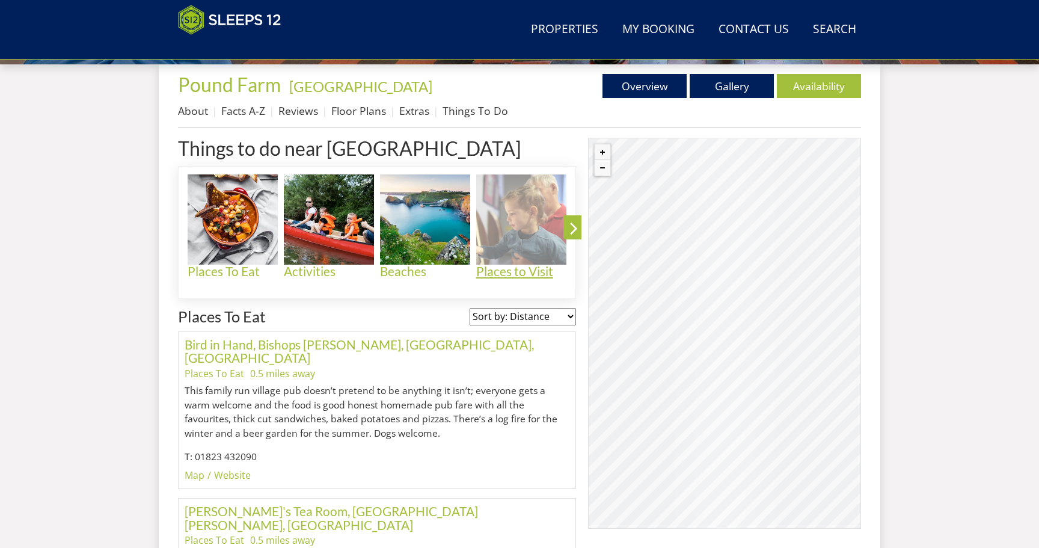
scroll to position [458, 0]
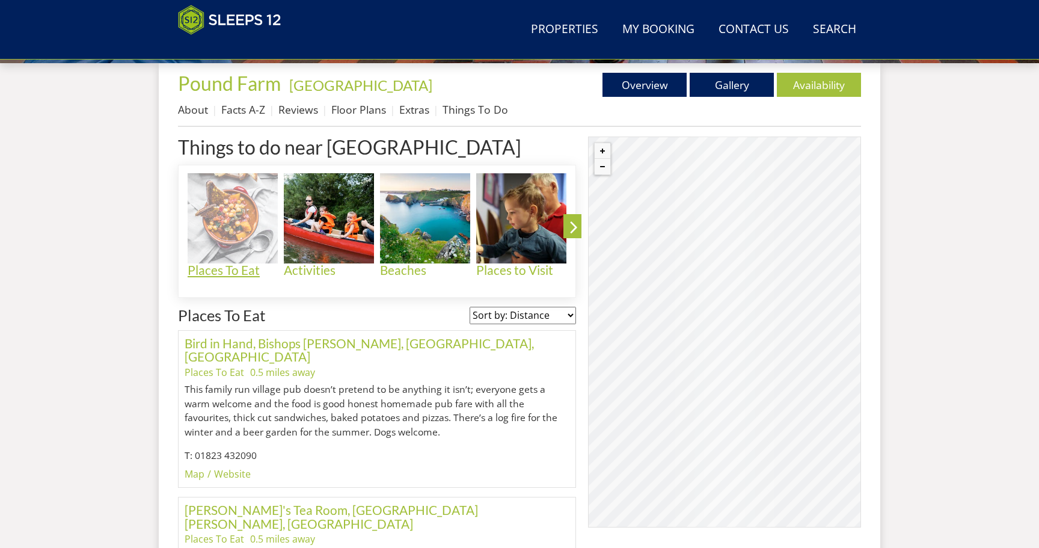
click at [242, 239] on img at bounding box center [233, 218] width 90 height 90
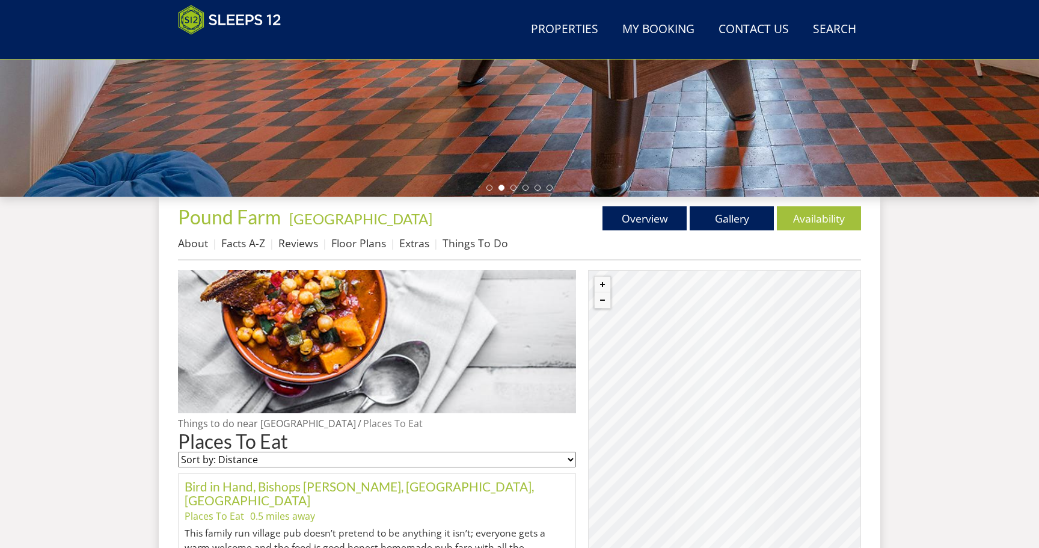
scroll to position [330, 0]
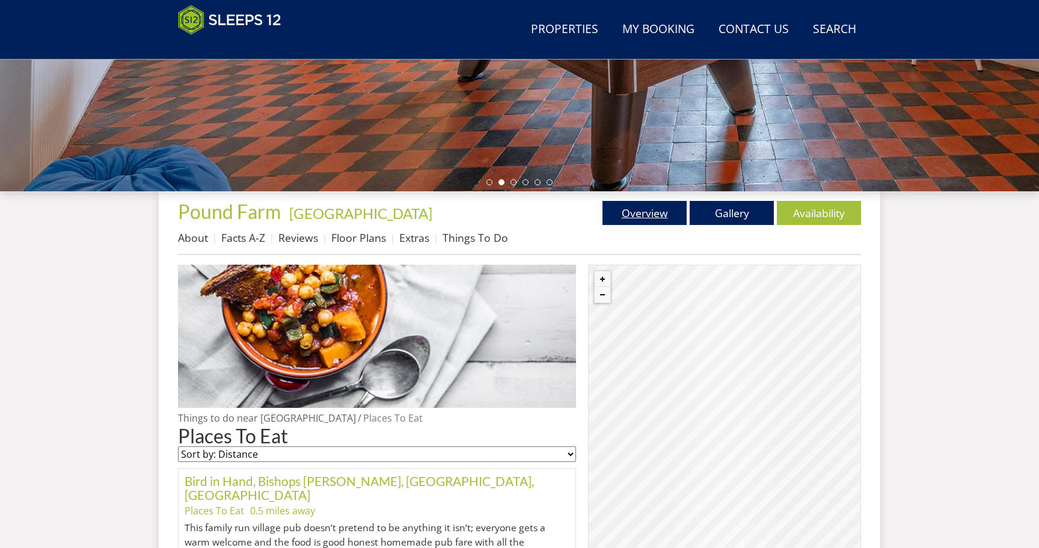
click at [649, 214] on link "Overview" at bounding box center [644, 213] width 84 height 24
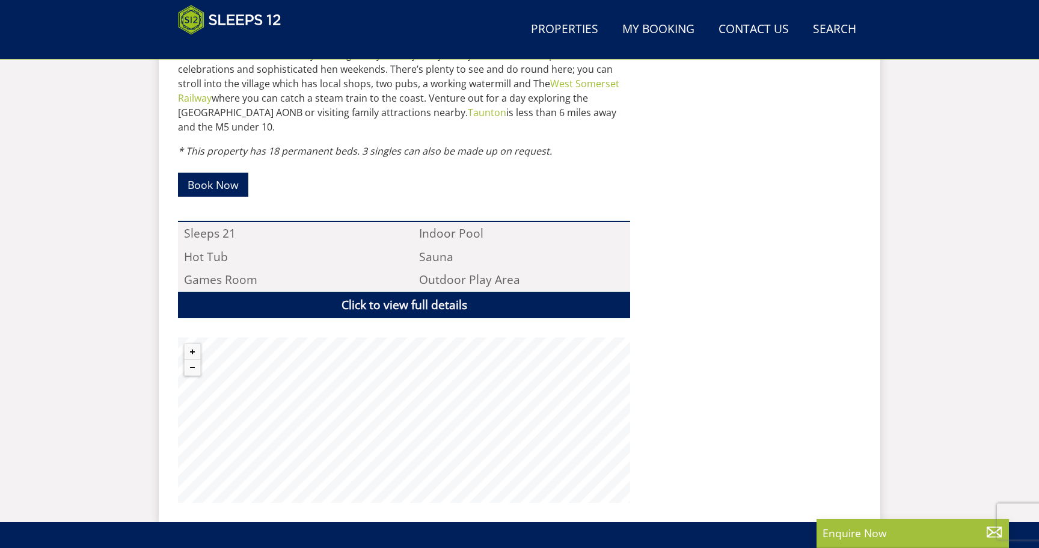
scroll to position [807, 0]
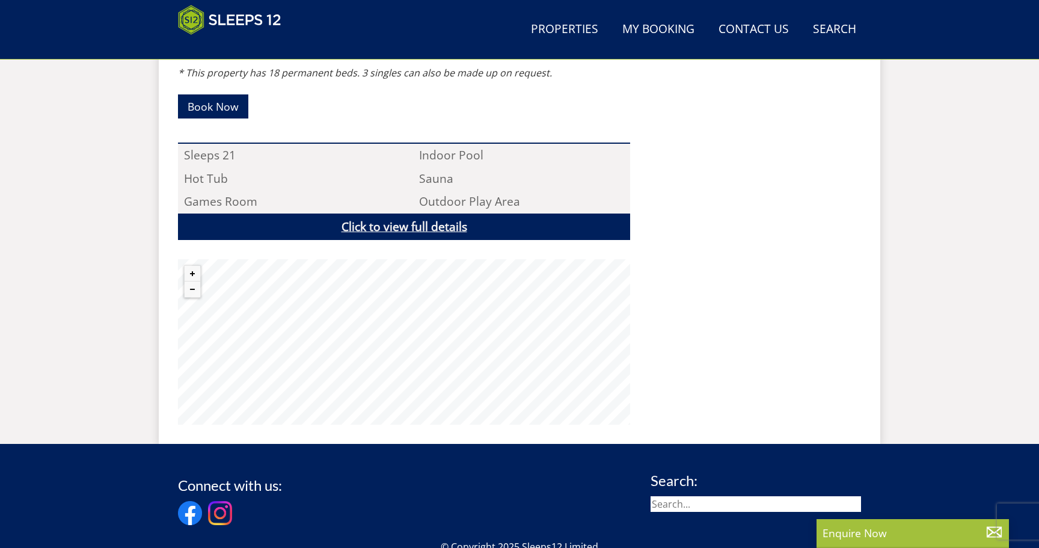
click at [491, 213] on link "Click to view full details" at bounding box center [404, 226] width 452 height 27
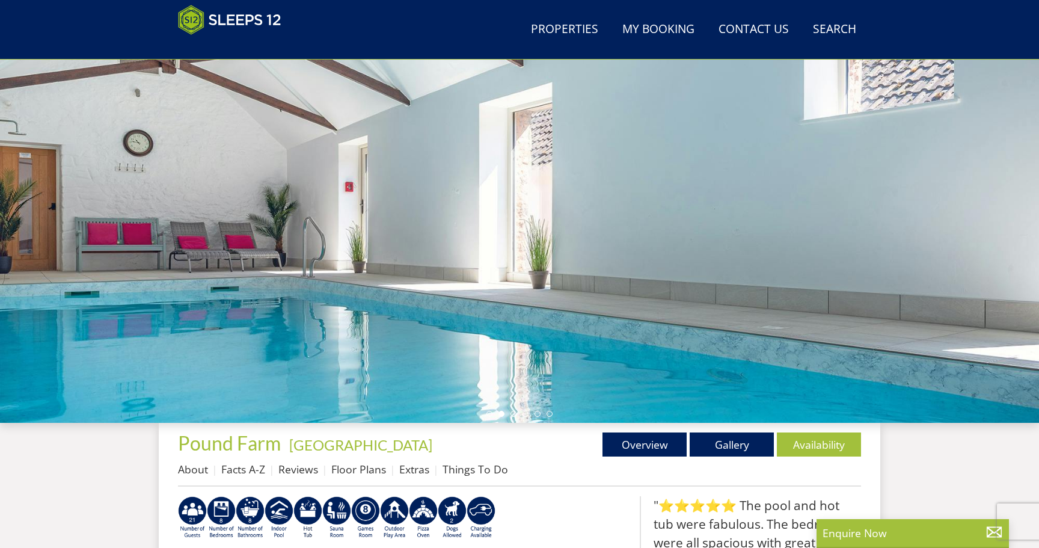
scroll to position [0, 0]
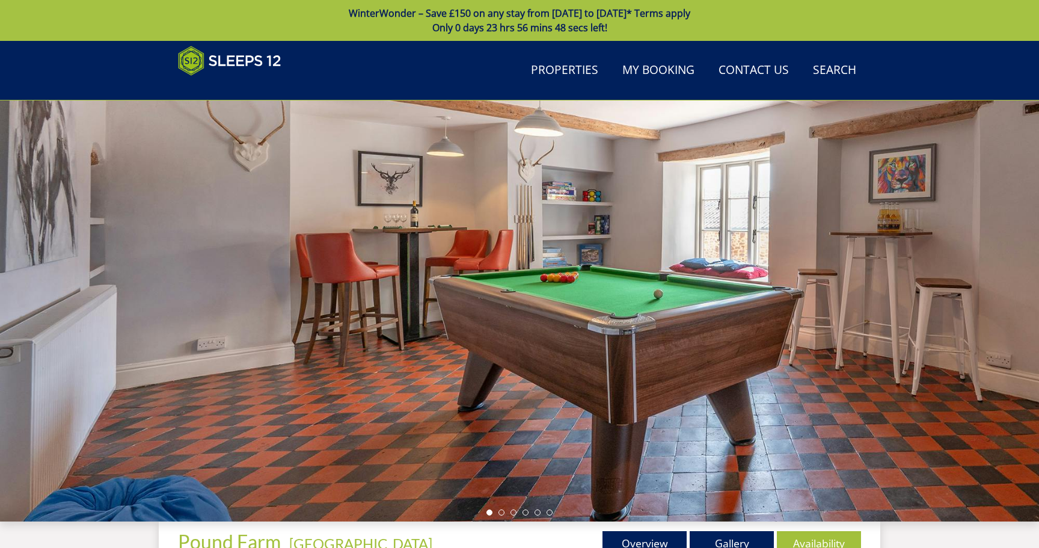
scroll to position [330, 0]
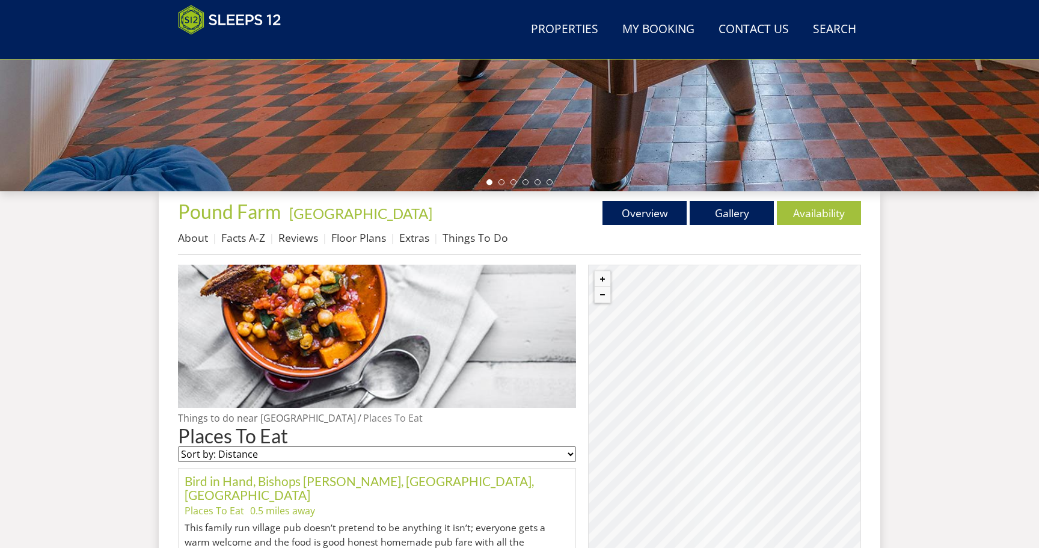
scroll to position [458, 0]
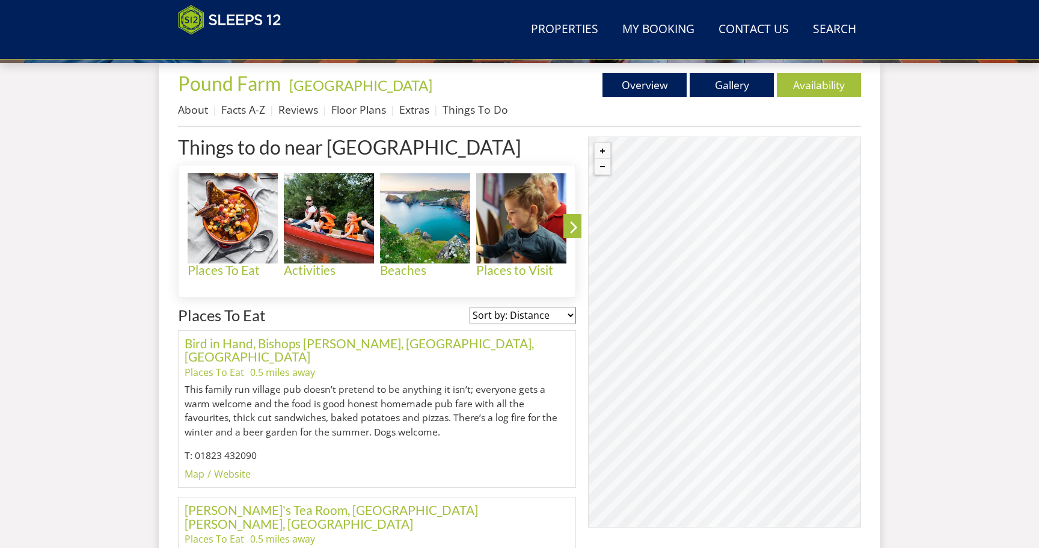
scroll to position [268, 0]
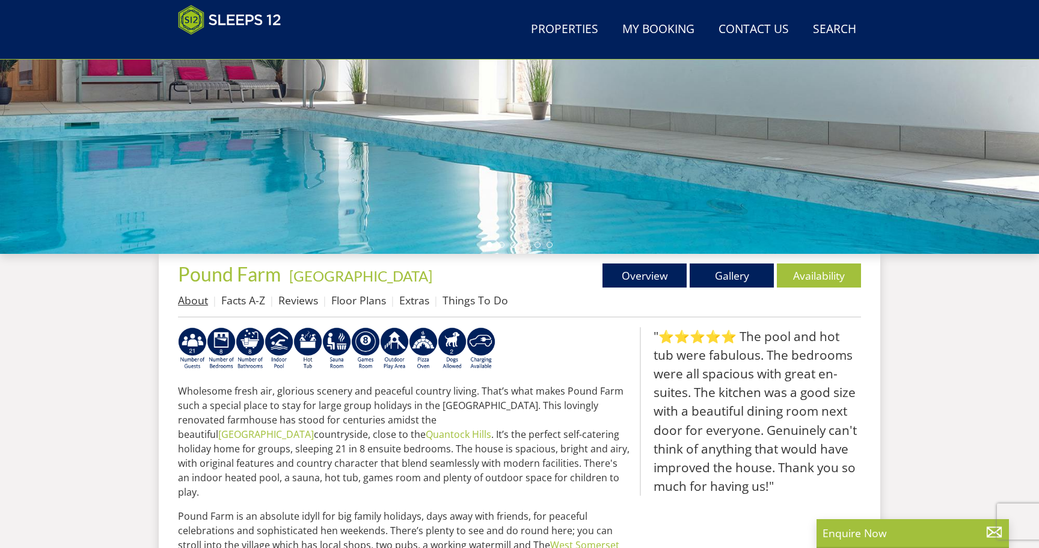
click at [197, 296] on link "About" at bounding box center [193, 300] width 30 height 14
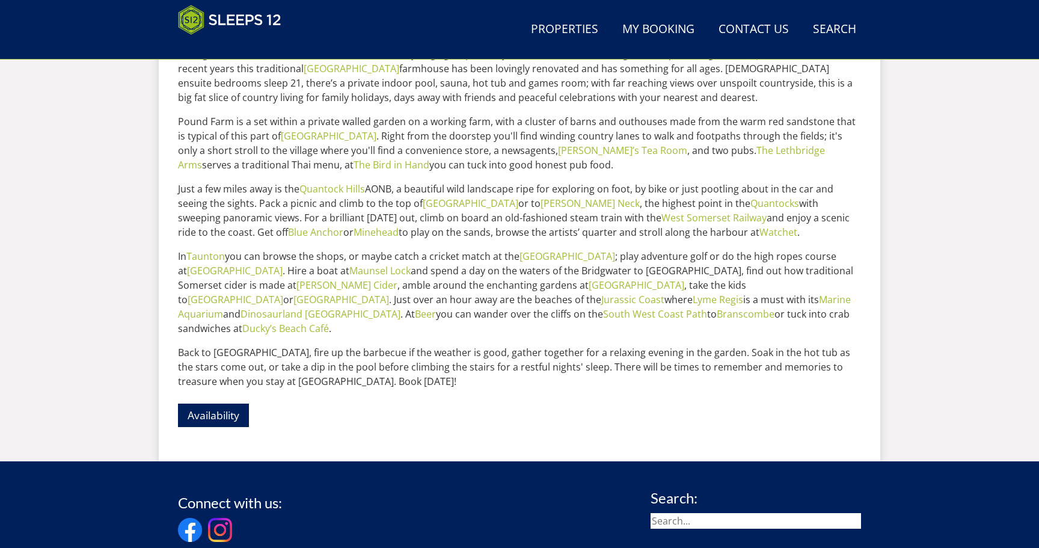
scroll to position [600, 0]
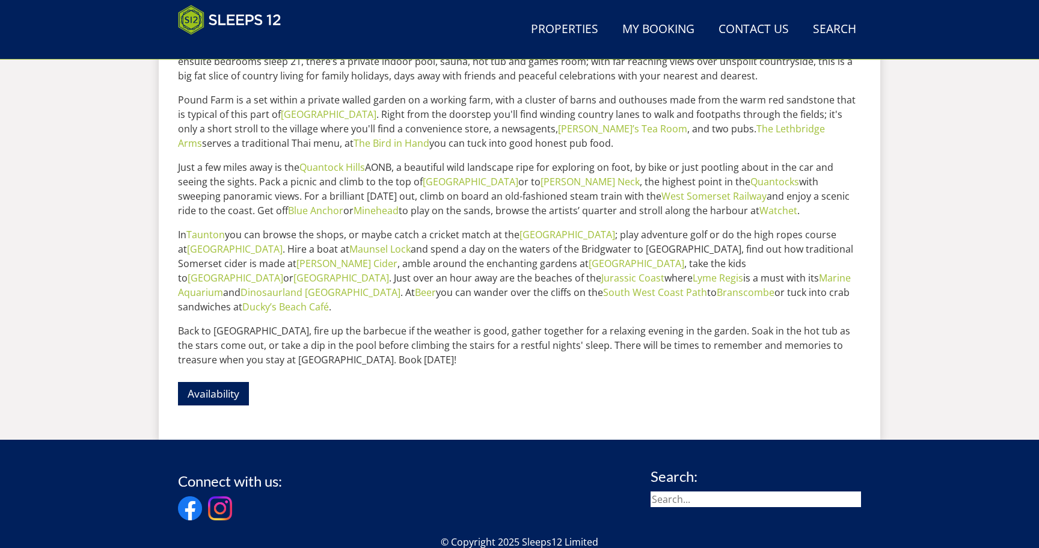
click at [217, 405] on p "Availability" at bounding box center [519, 393] width 683 height 34
click at [217, 400] on link "Availability" at bounding box center [213, 393] width 71 height 23
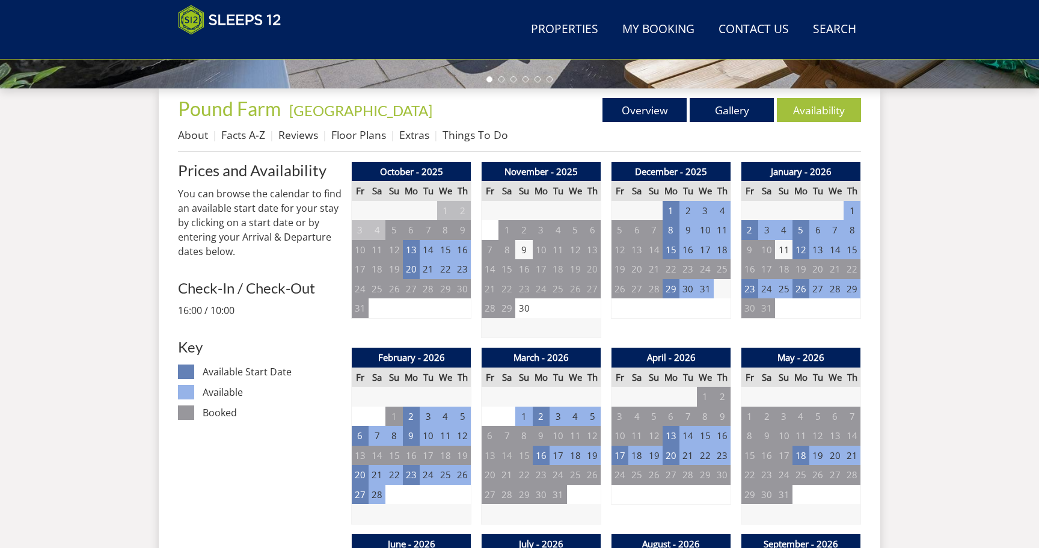
scroll to position [412, 0]
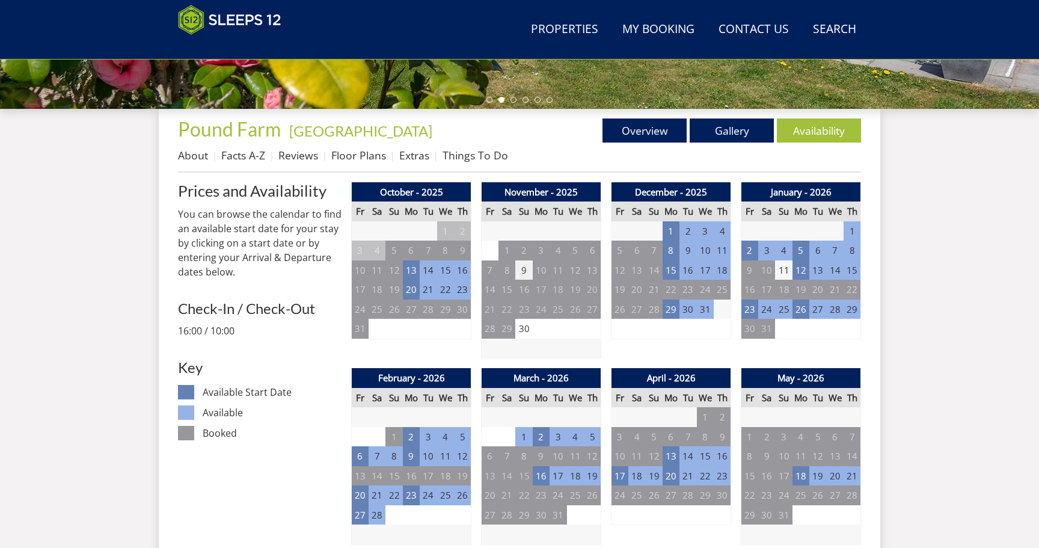
click at [526, 271] on td "9" at bounding box center [523, 270] width 17 height 20
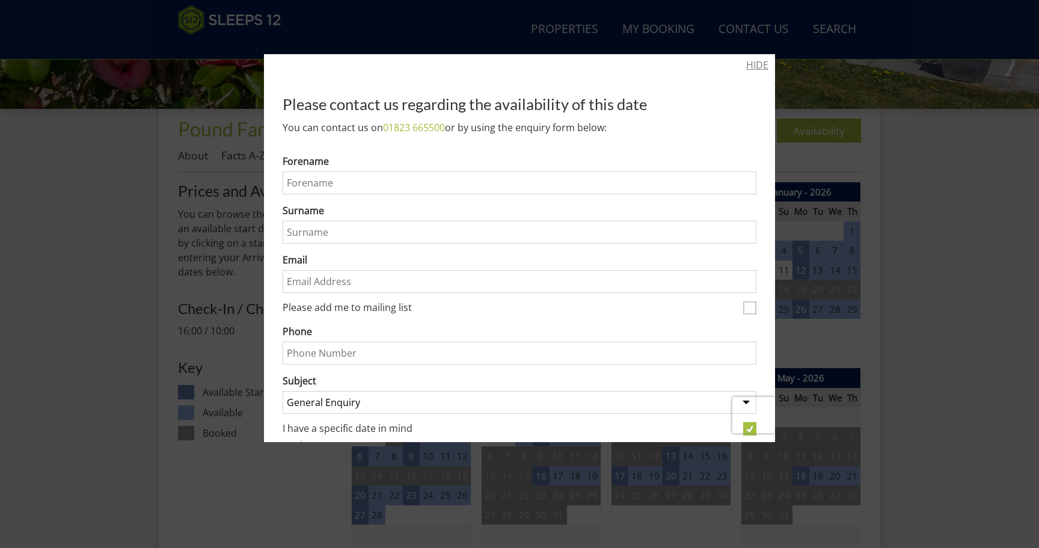
click at [765, 64] on link "HIDE" at bounding box center [757, 65] width 22 height 14
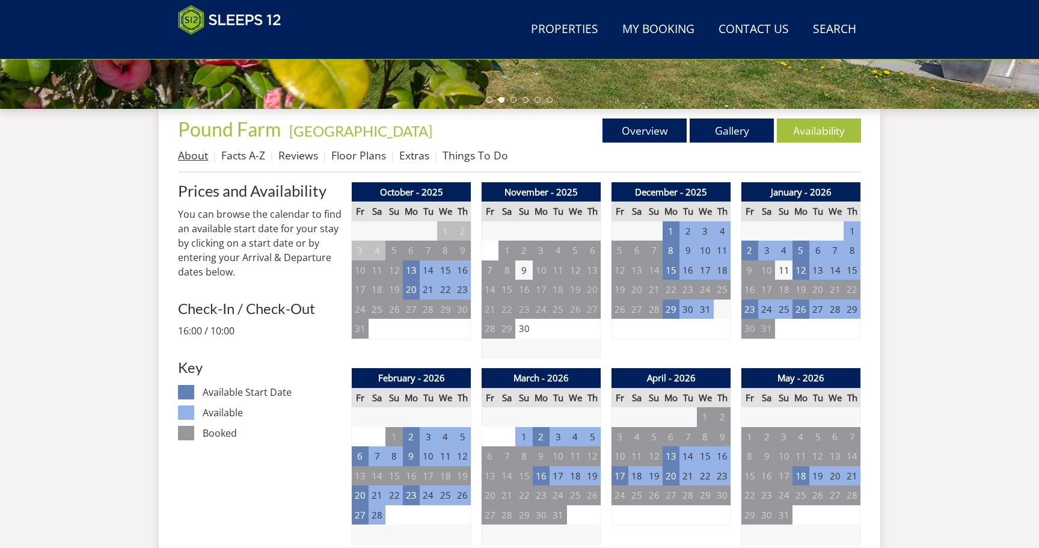
scroll to position [225, 0]
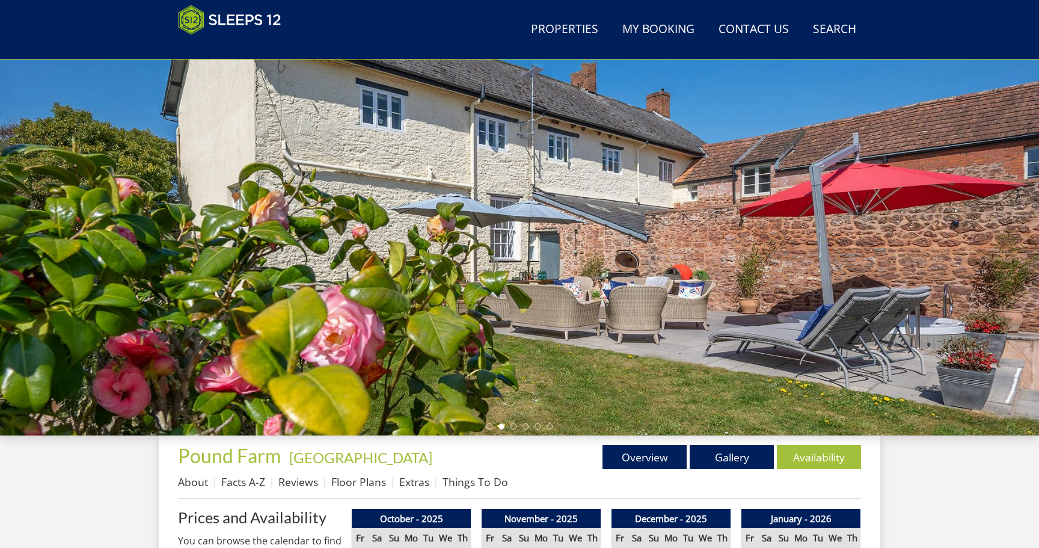
scroll to position [0, 0]
